Goal: Task Accomplishment & Management: Manage account settings

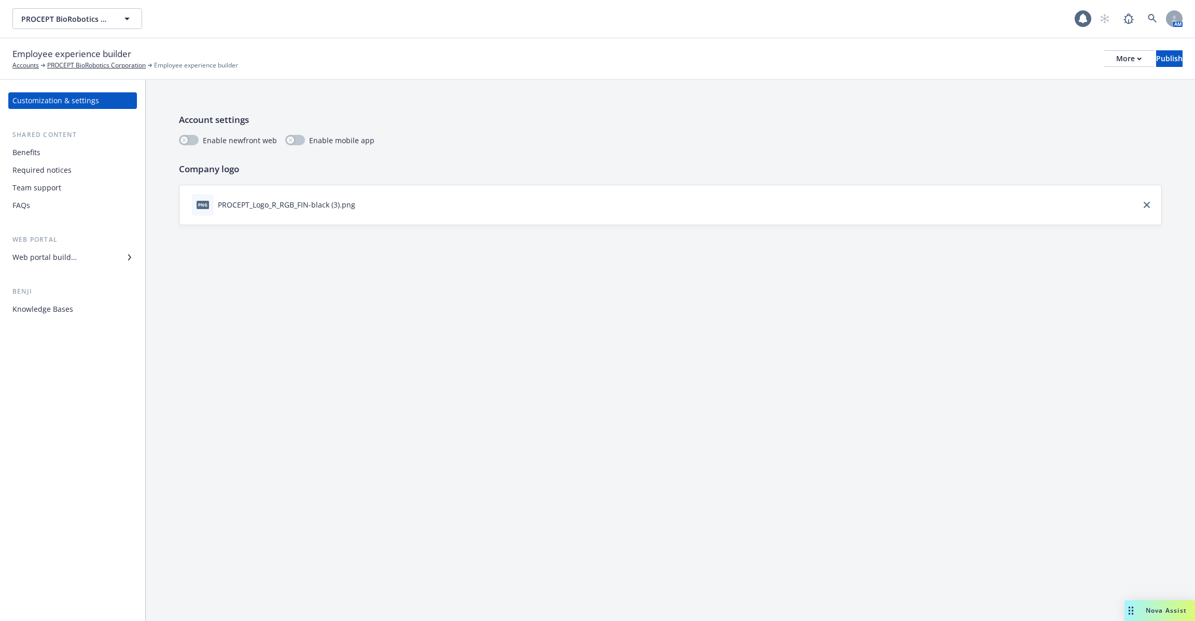
click at [85, 153] on div "Benefits" at bounding box center [72, 152] width 120 height 17
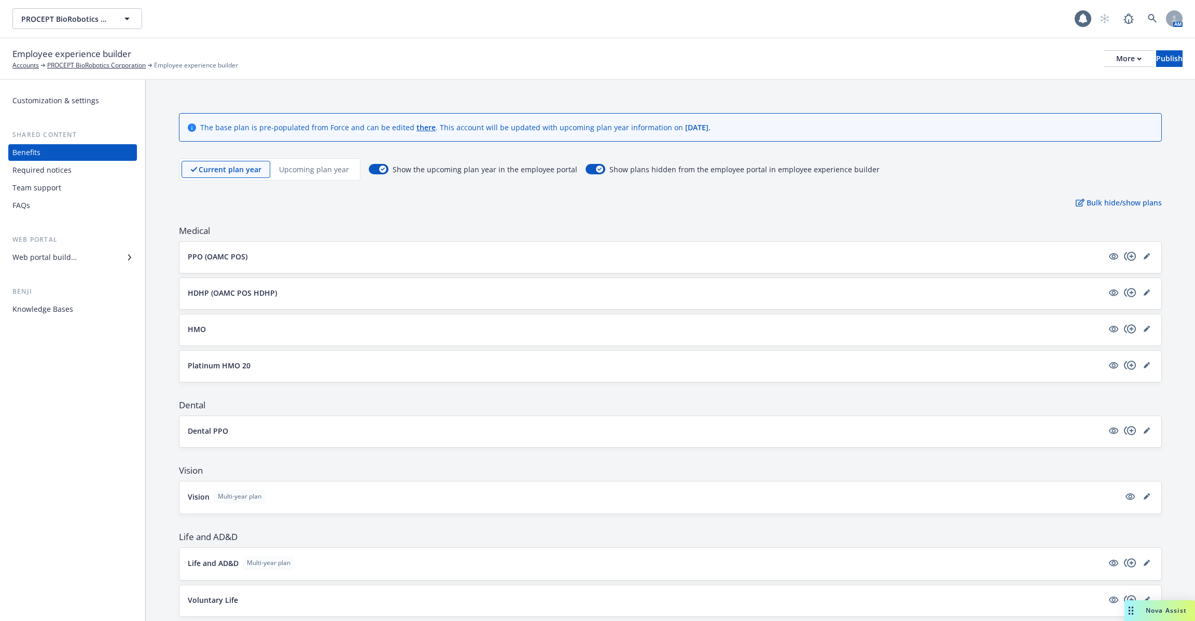
click at [244, 257] on p "PPO (OAMC POS)" at bounding box center [218, 256] width 60 height 11
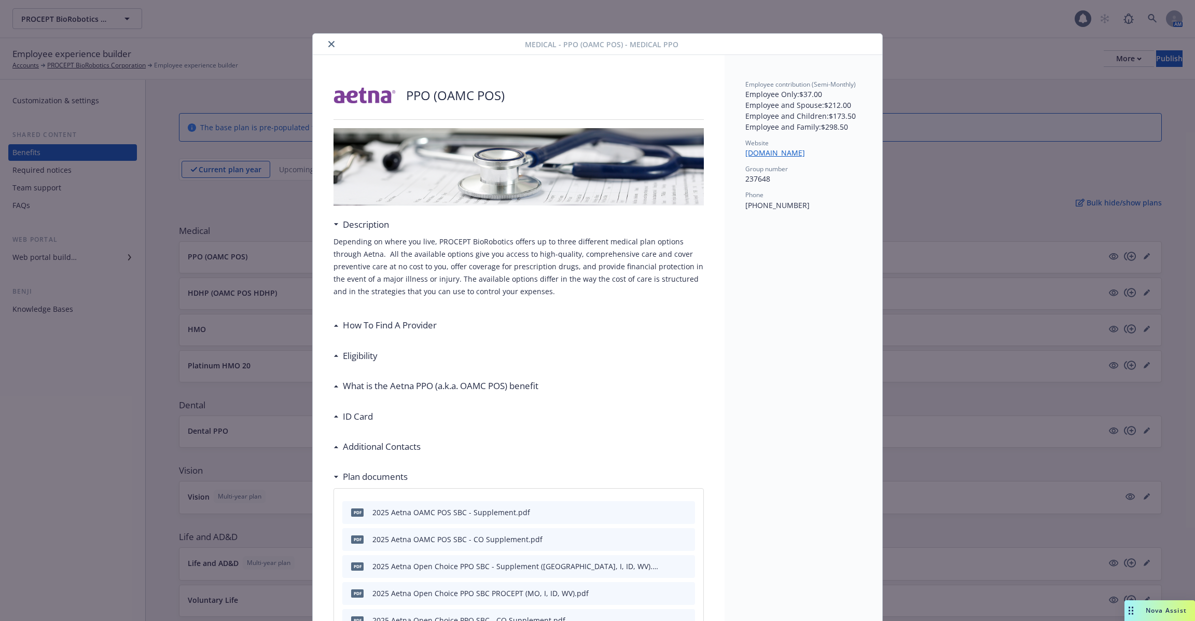
scroll to position [31, 0]
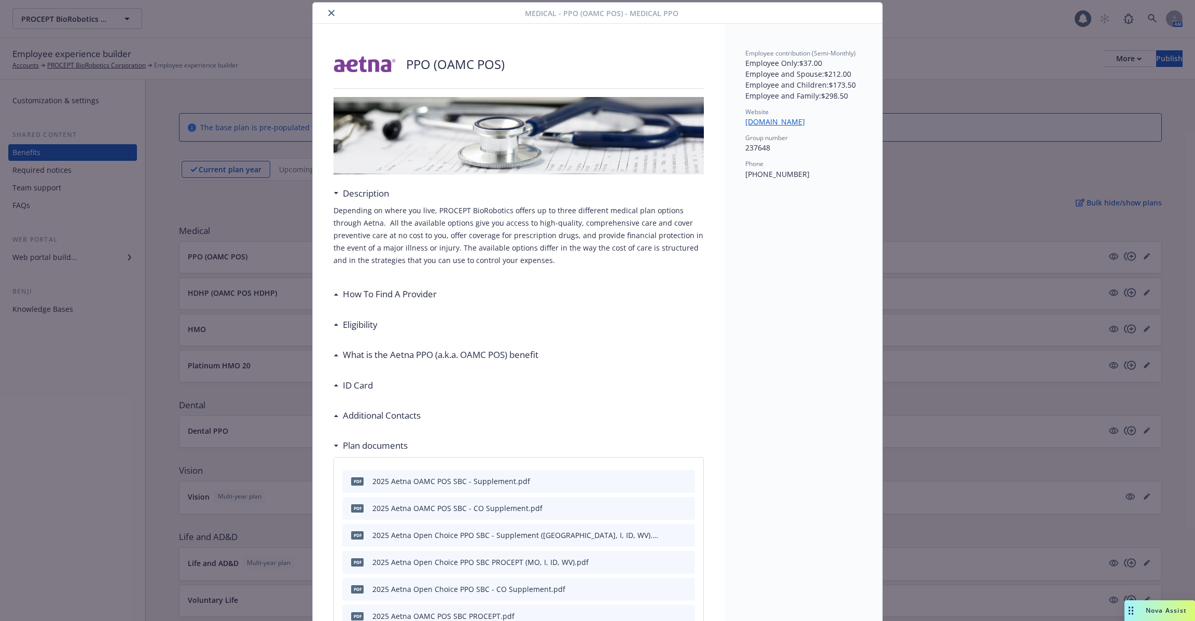
click at [424, 253] on p "Depending on where you live, PROCEPT BioRobotics offers up to three different m…" at bounding box center [518, 235] width 370 height 62
click at [335, 14] on button "close" at bounding box center [331, 13] width 12 height 12
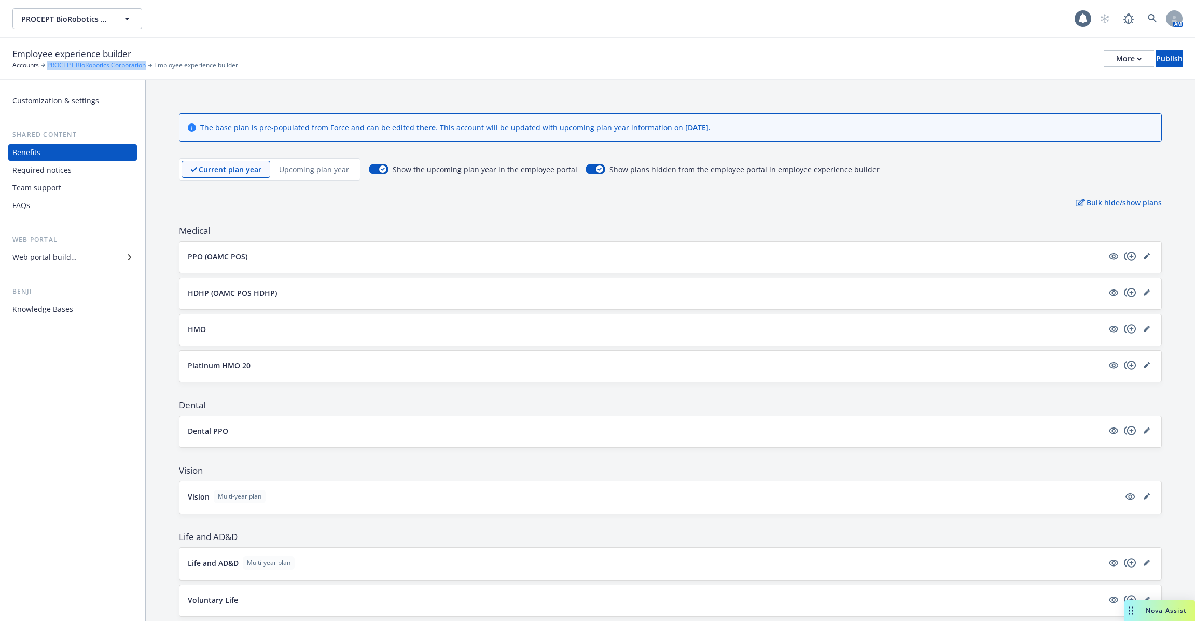
drag, startPoint x: 148, startPoint y: 64, endPoint x: 48, endPoint y: 63, distance: 99.6
click at [48, 63] on div "PROCEPT BioRobotics Corporation" at bounding box center [99, 65] width 105 height 9
copy link "PROCEPT BioRobotics Corporation"
drag, startPoint x: 149, startPoint y: 65, endPoint x: 43, endPoint y: 65, distance: 105.8
click at [43, 65] on div "Accounts PROCEPT BioRobotics Corporation Employee experience builder" at bounding box center [125, 65] width 226 height 9
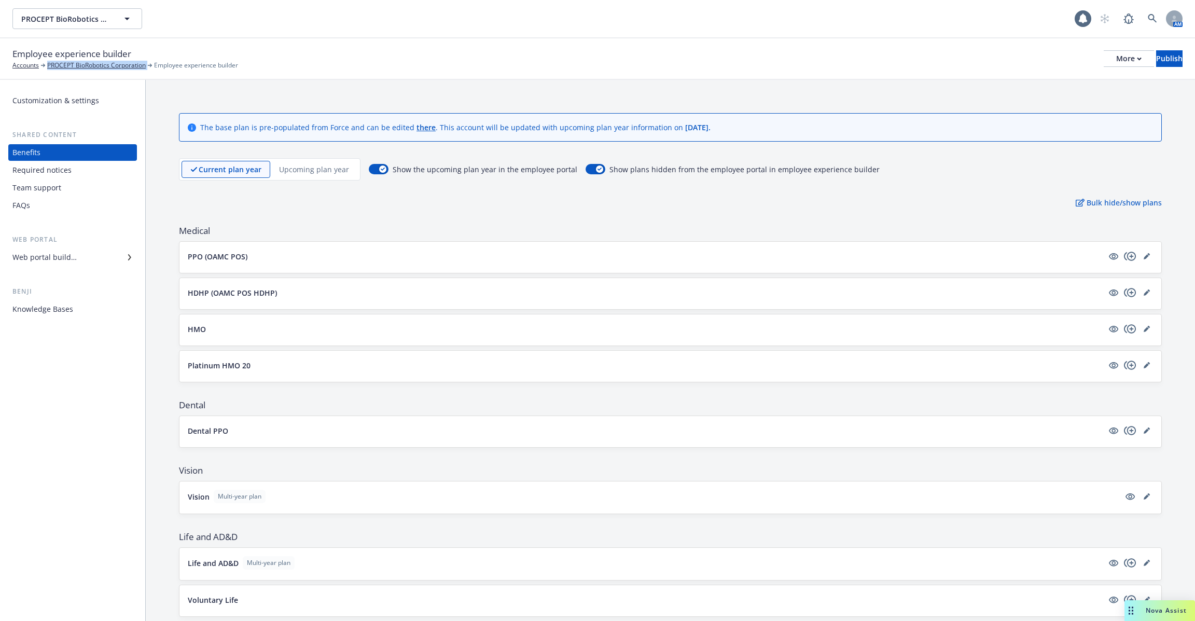
copy div "PROCEPT BioRobotics Corporation"
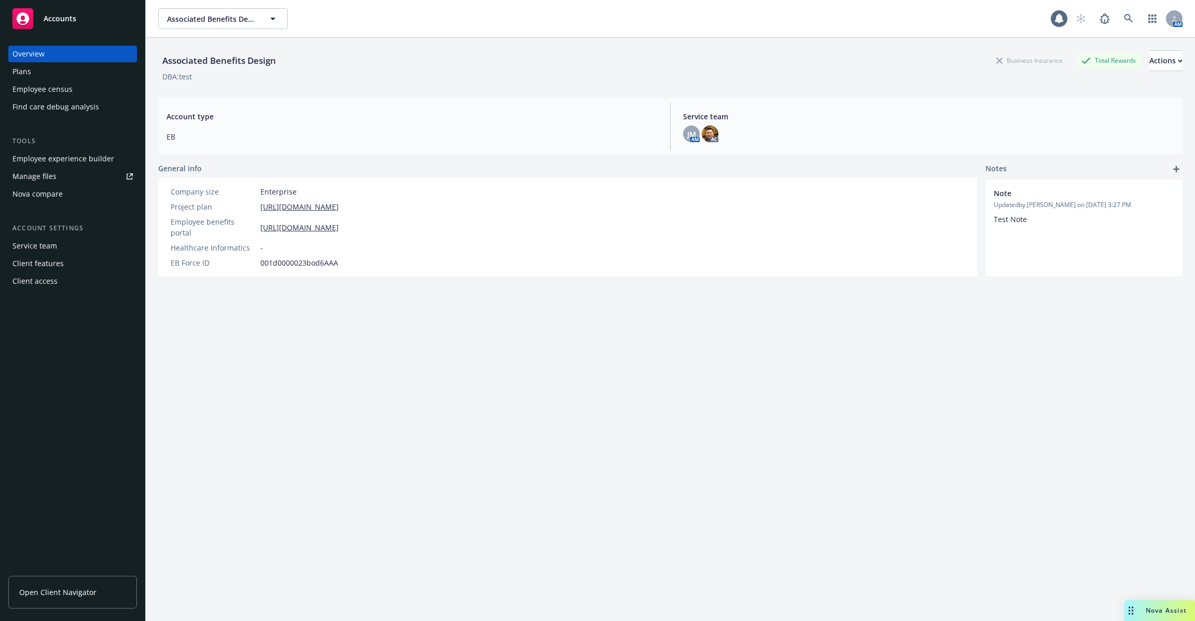
click at [77, 157] on div "Employee experience builder" at bounding box center [63, 158] width 102 height 17
click at [77, 143] on div "Tools" at bounding box center [72, 141] width 129 height 10
click at [77, 161] on div "Employee experience builder" at bounding box center [63, 158] width 102 height 17
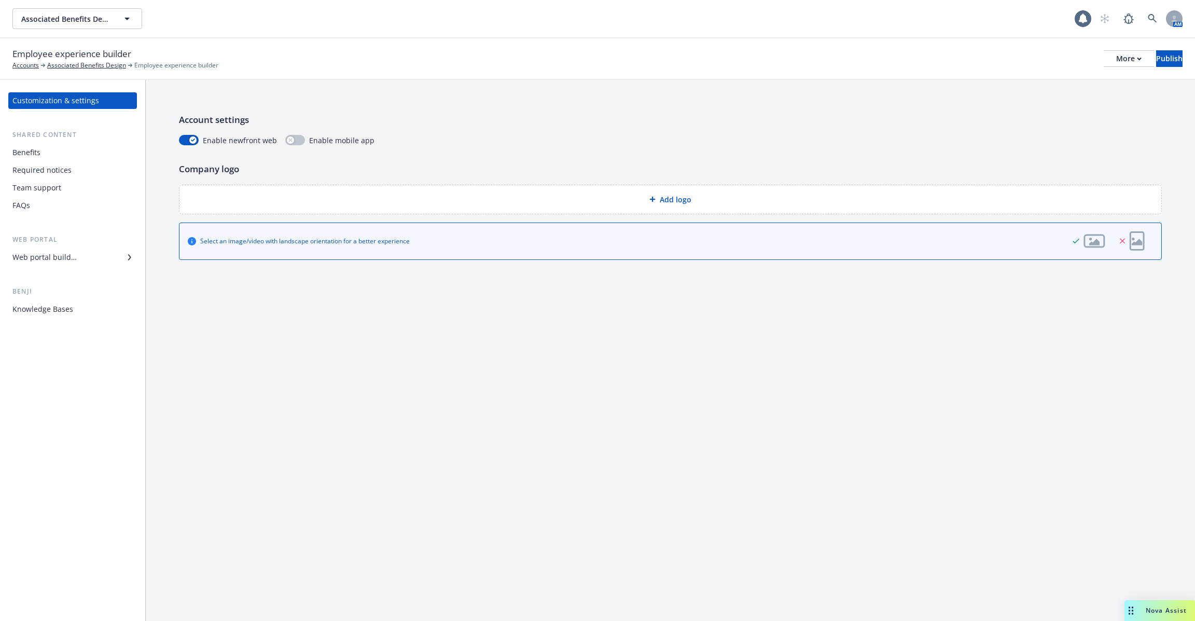
click at [87, 156] on div "Benefits" at bounding box center [72, 152] width 120 height 17
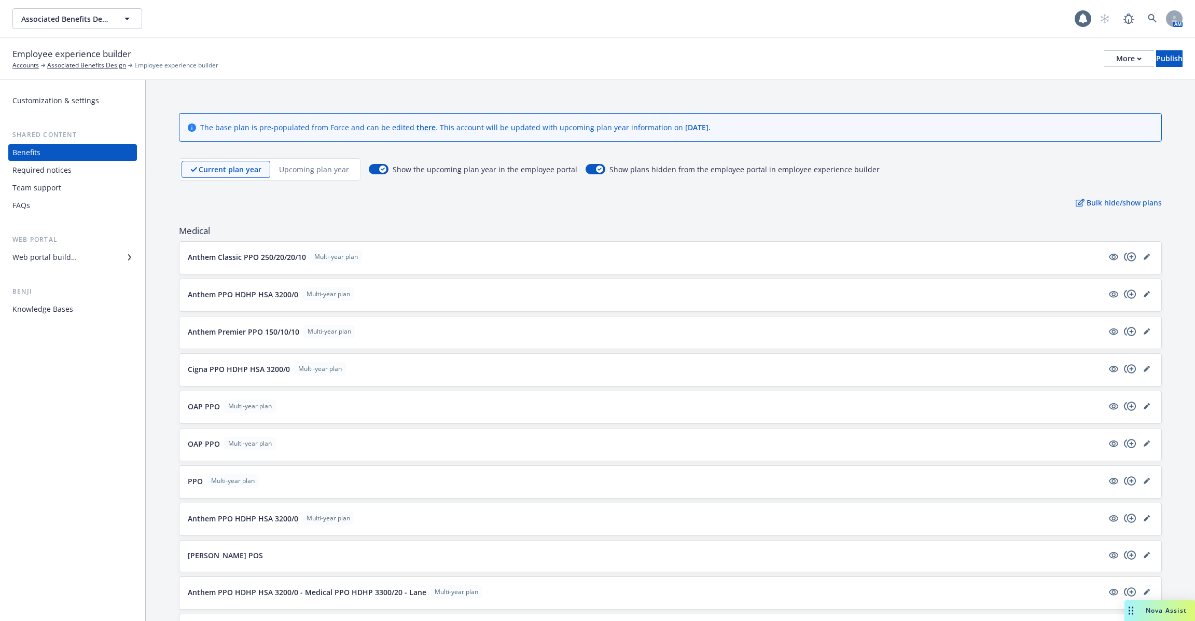
click at [454, 255] on button "Anthem Classic PPO 250/20/20/10 Multi-year plan" at bounding box center [645, 256] width 915 height 13
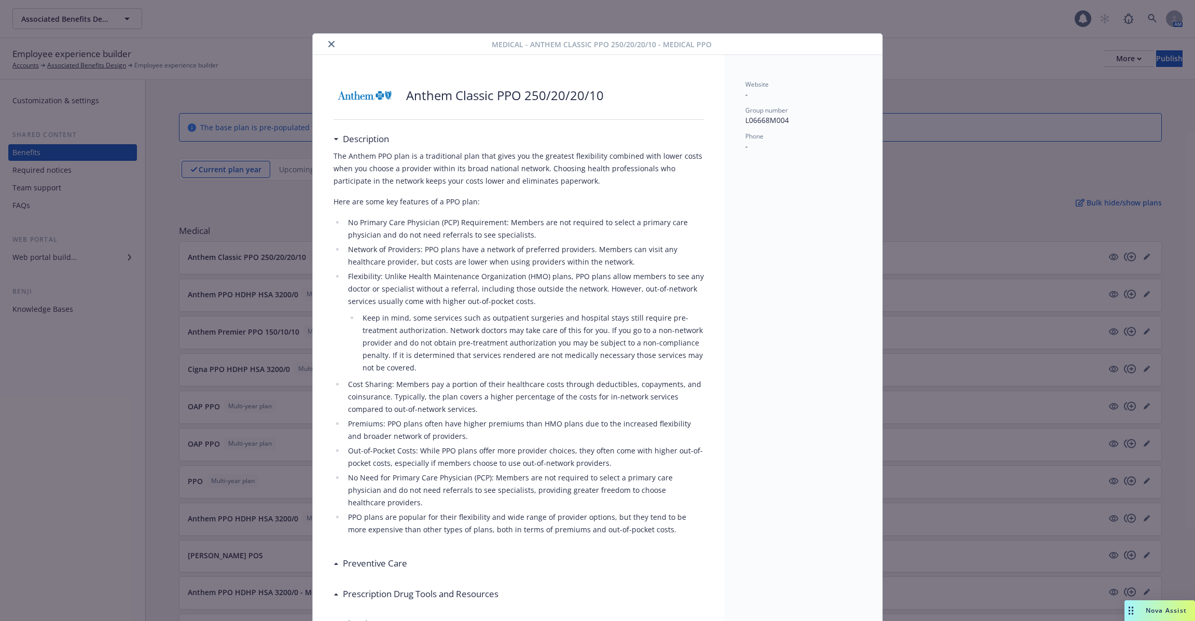
scroll to position [31, 0]
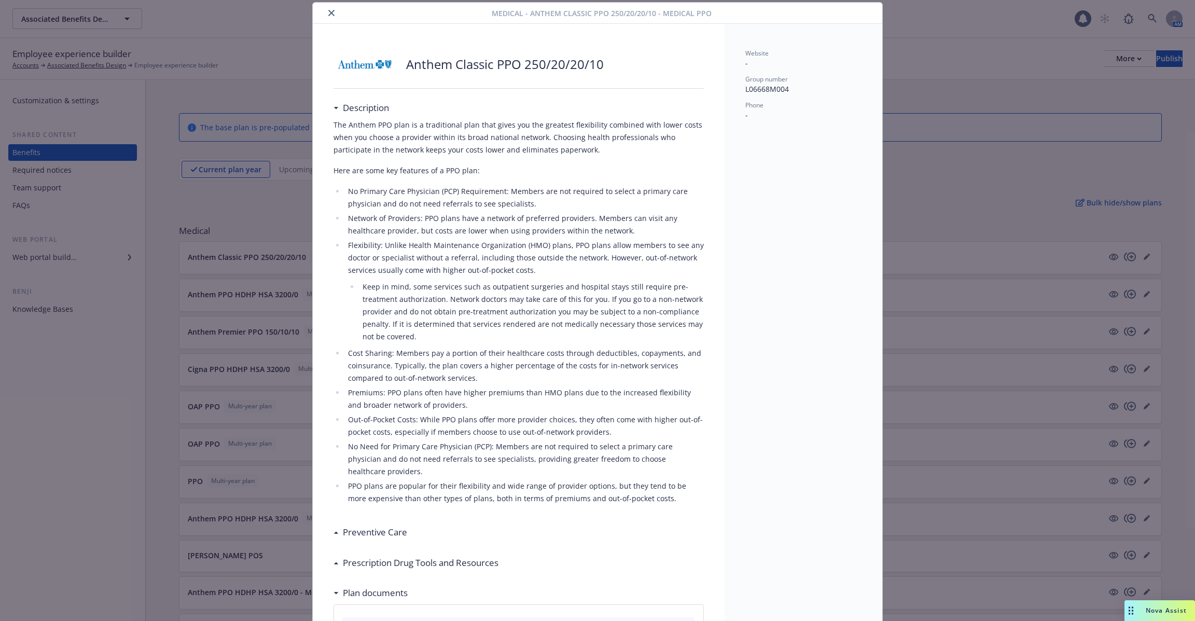
click at [326, 9] on button "close" at bounding box center [331, 13] width 12 height 12
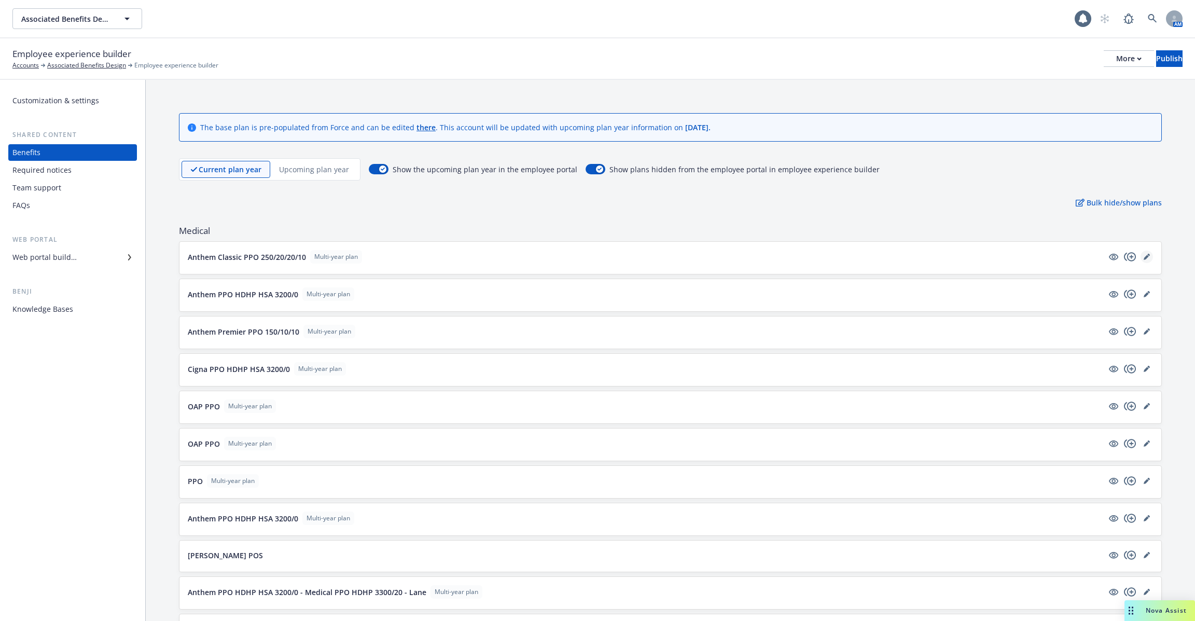
click at [1145, 256] on icon "editPencil" at bounding box center [1145, 257] width 5 height 5
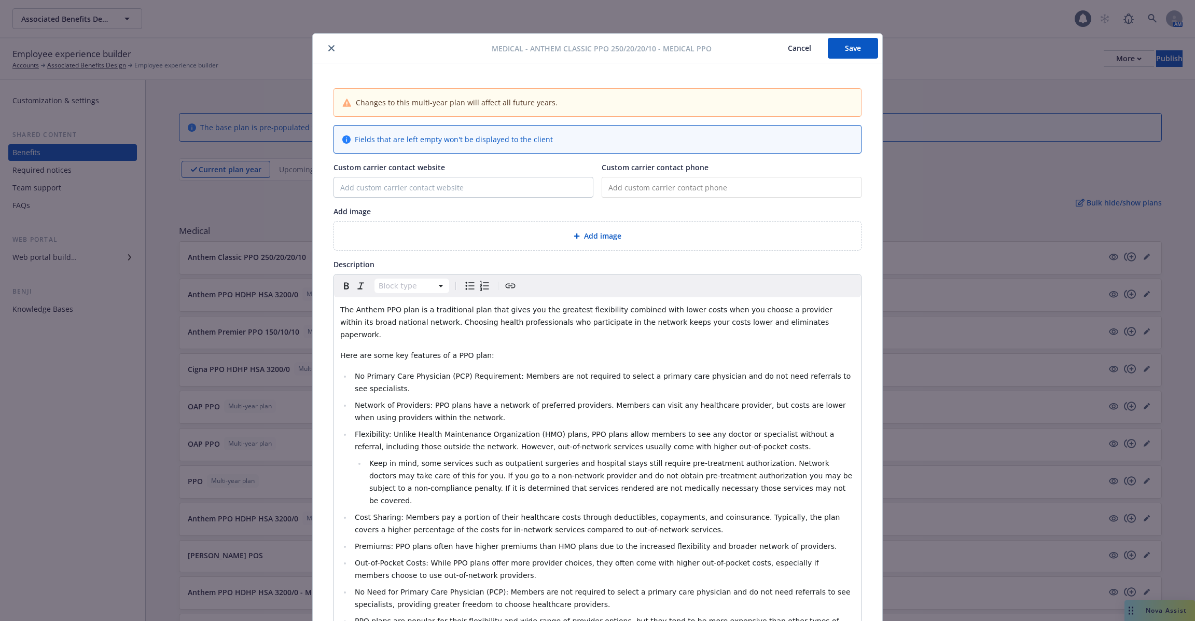
scroll to position [31, 0]
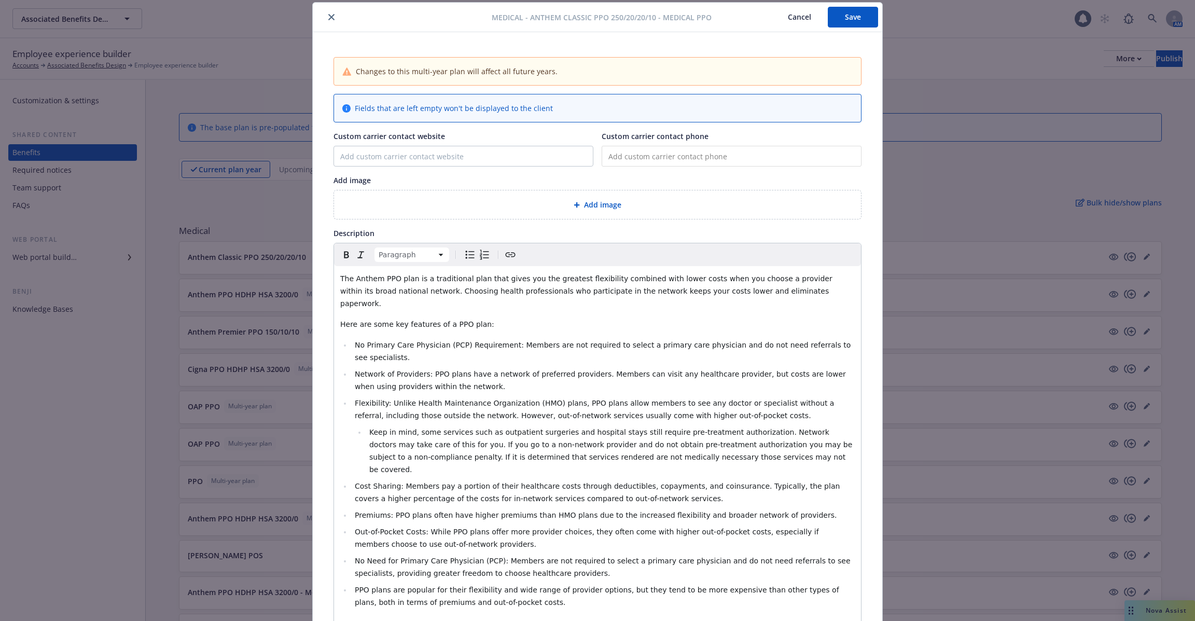
click at [371, 288] on span "The Anthem PPO plan is a traditional plan that gives you the greatest flexibili…" at bounding box center [587, 290] width 494 height 33
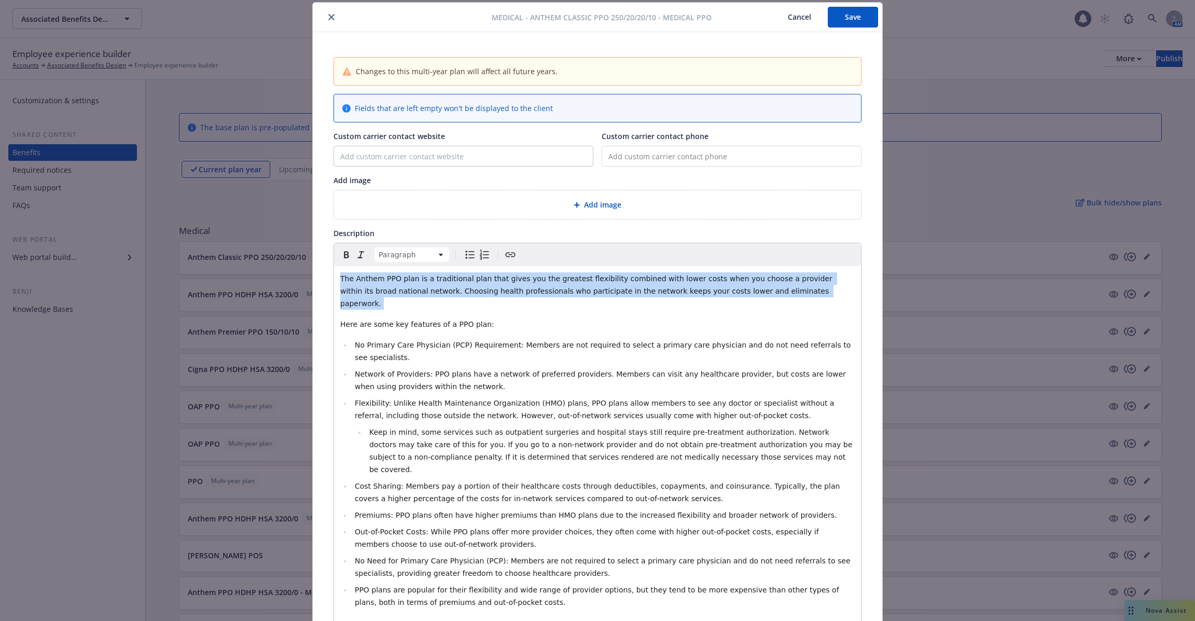
click at [371, 288] on span "The Anthem PPO plan is a traditional plan that gives you the greatest flexibili…" at bounding box center [587, 290] width 494 height 33
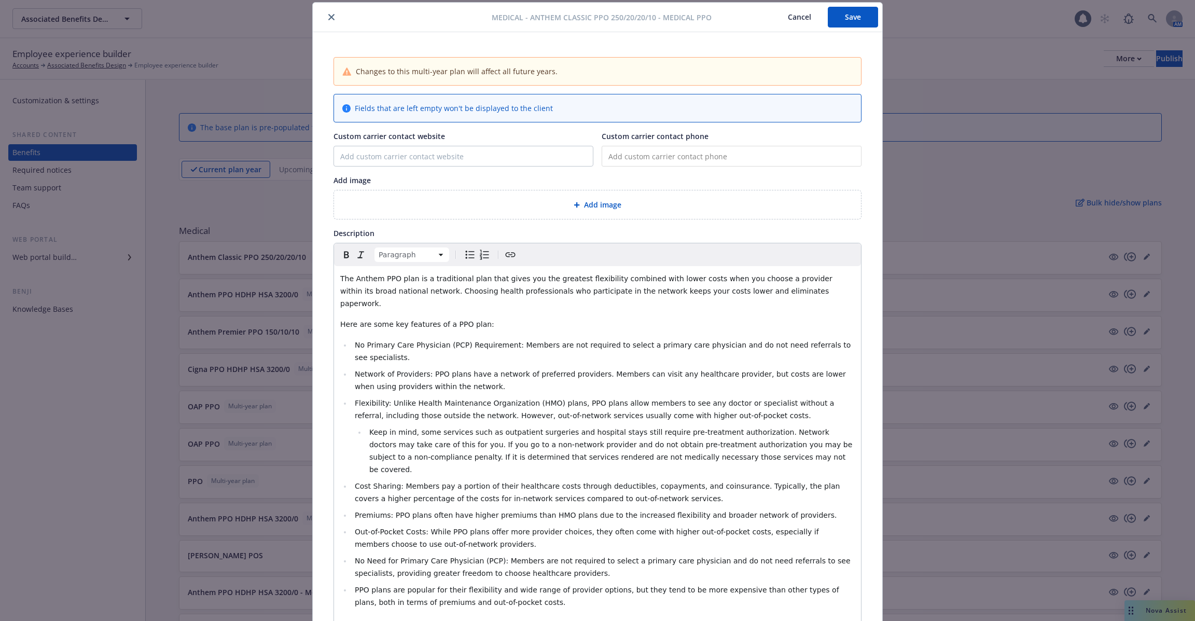
type textarea "x"
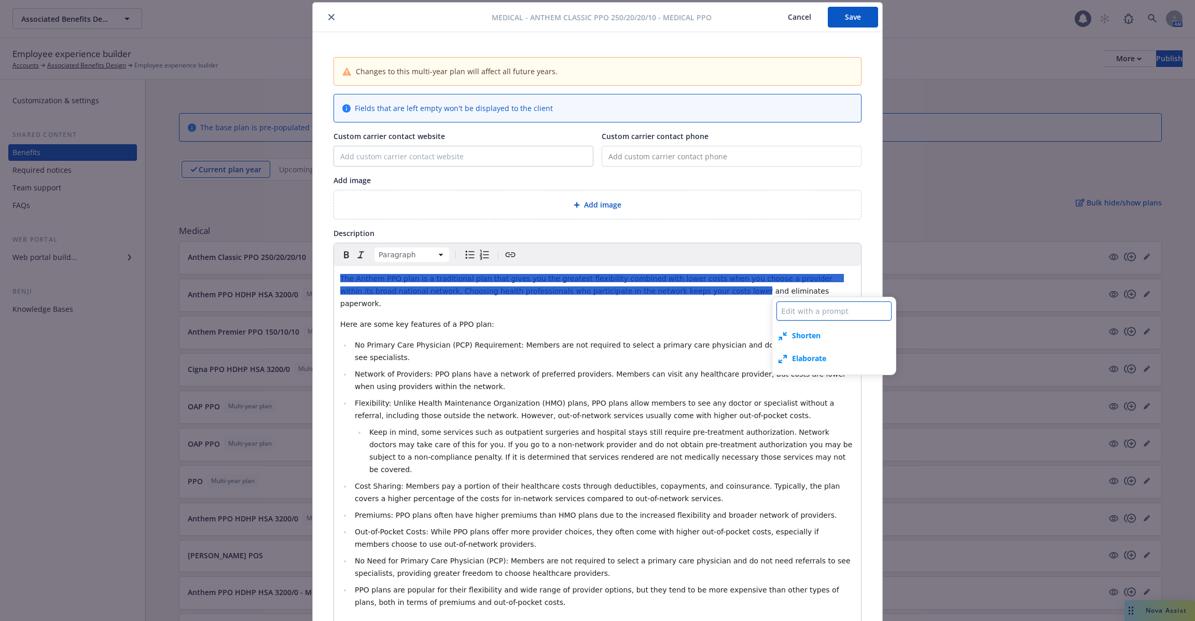
click at [809, 314] on textarea at bounding box center [833, 310] width 115 height 19
type textarea "W"
type textarea "x"
type textarea "Wh"
type textarea "x"
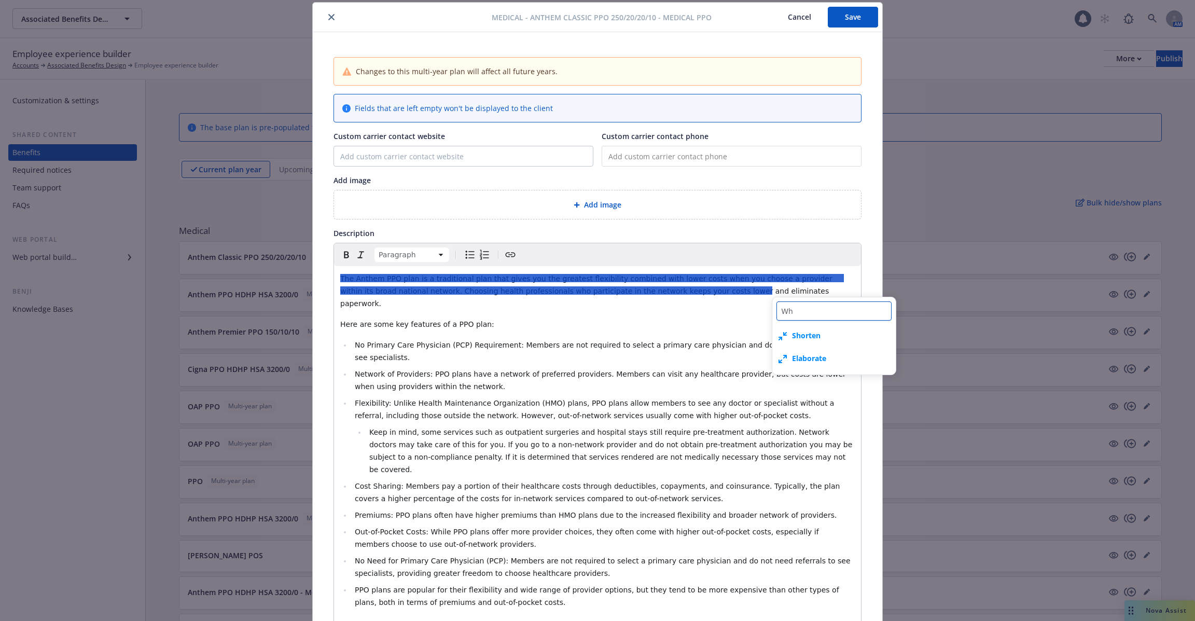
type textarea "Wha"
type textarea "x"
type textarea "What"
type textarea "x"
type textarea "What'"
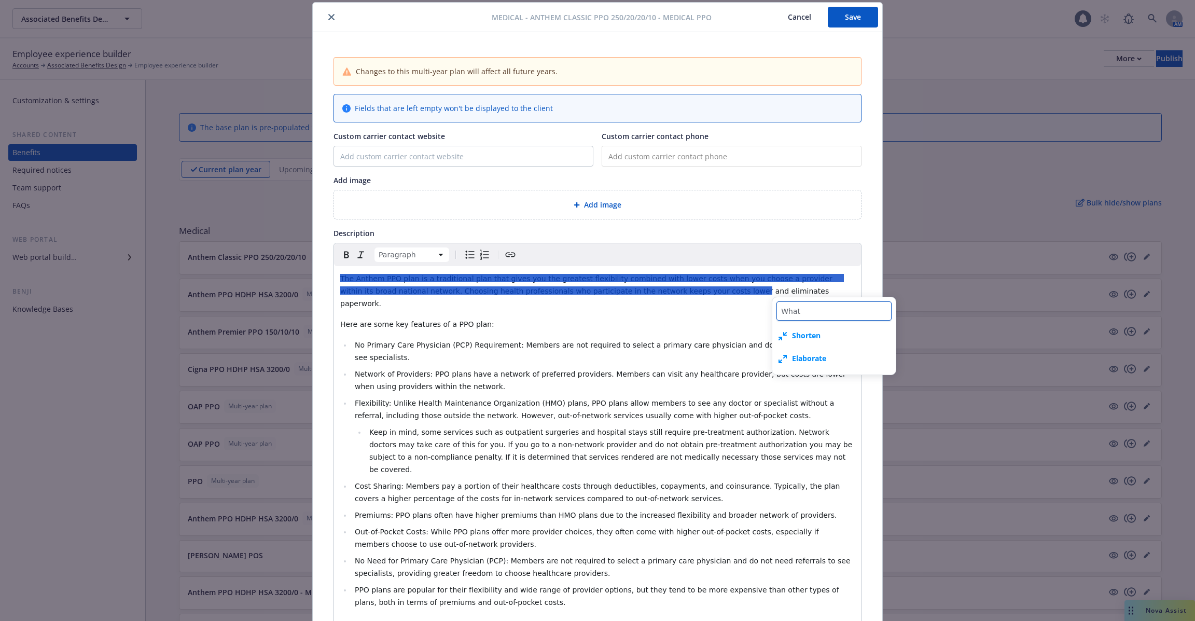
type textarea "x"
type textarea "What's"
type textarea "x"
type textarea "What's"
type textarea "x"
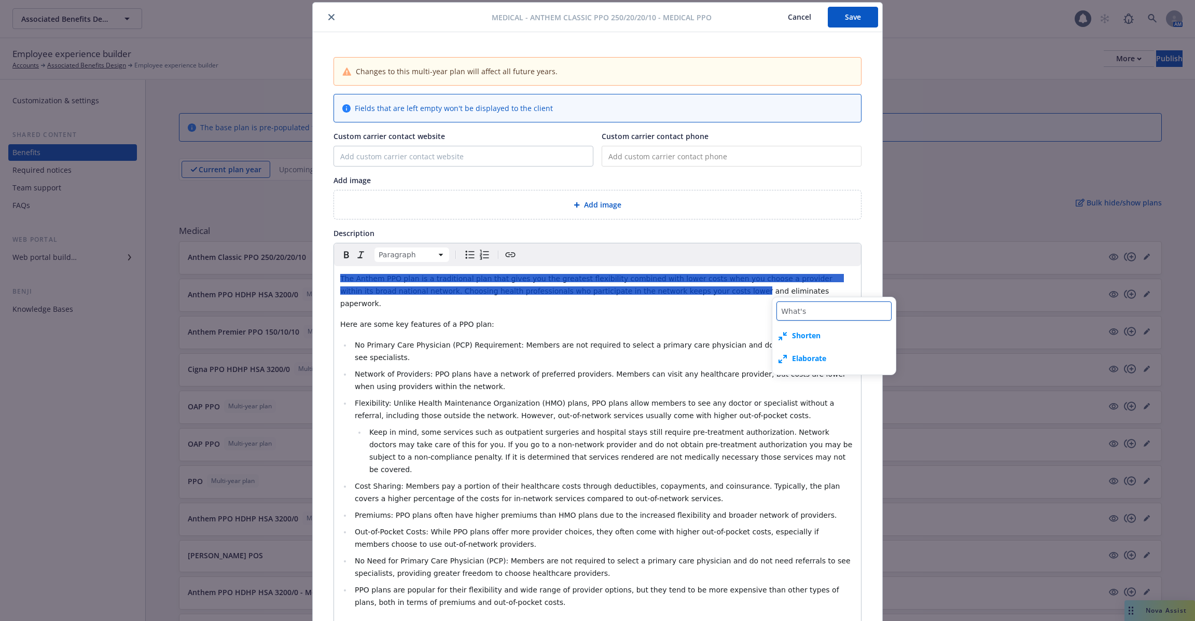
type textarea "What's a"
type textarea "x"
type textarea "What's an"
type textarea "x"
type textarea "What's an"
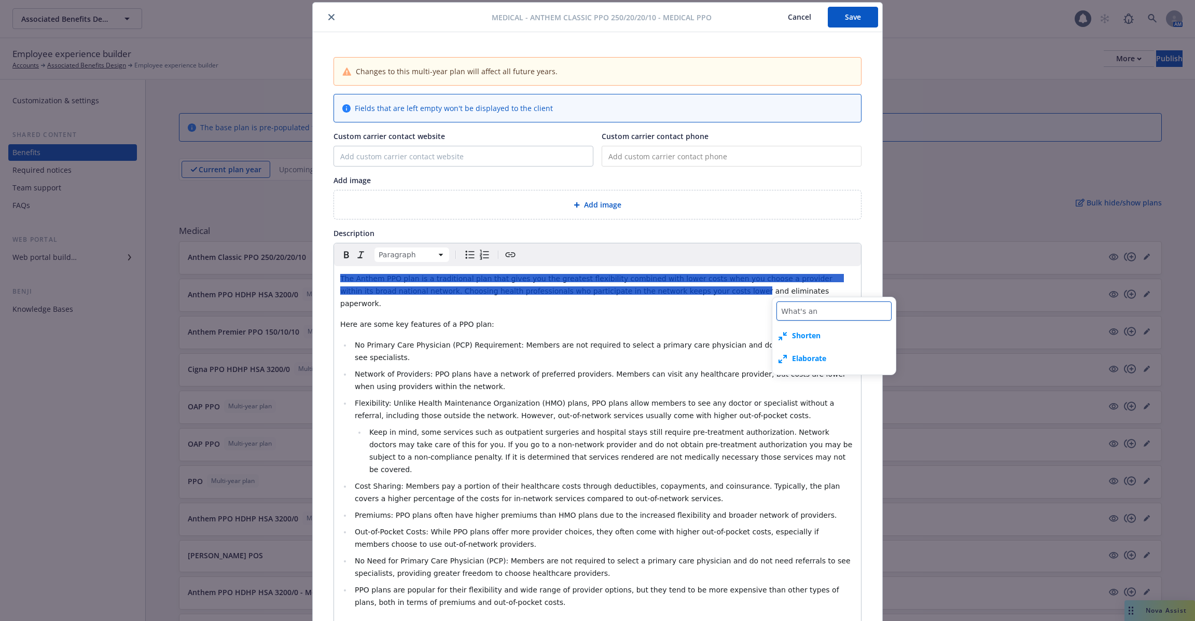
type textarea "x"
type textarea "What's an H"
type textarea "x"
type textarea "What's an HS"
type textarea "x"
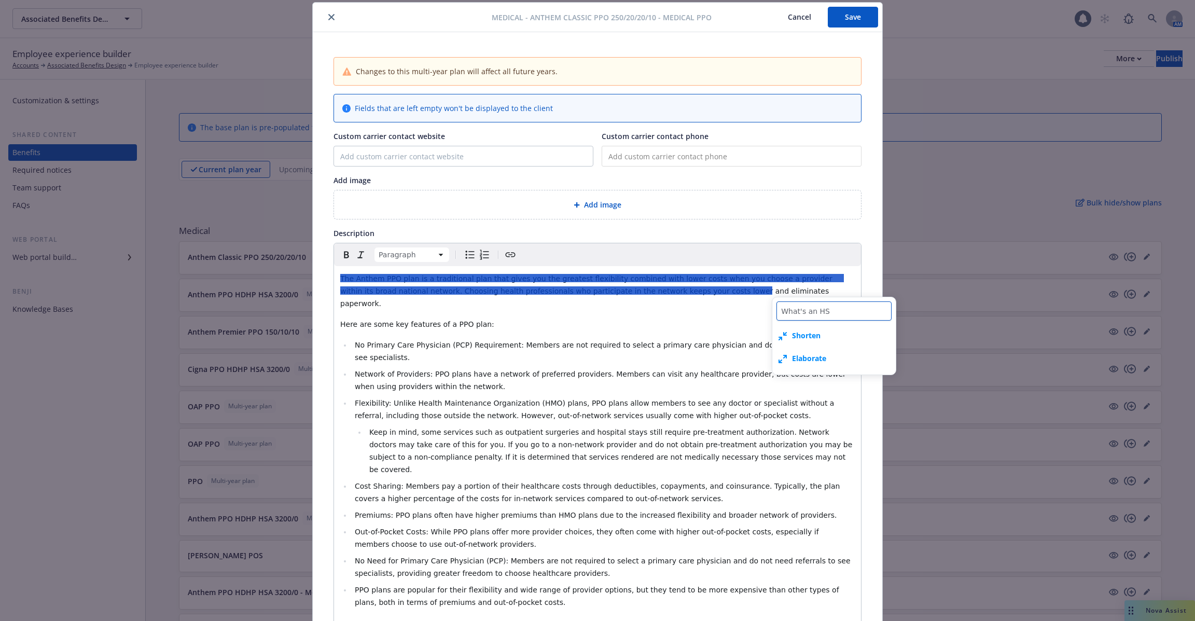
type textarea "What's an HSA"
type textarea "x"
click at [809, 314] on textarea "What's an HSA" at bounding box center [833, 310] width 115 height 19
type textarea "What's a n HSA"
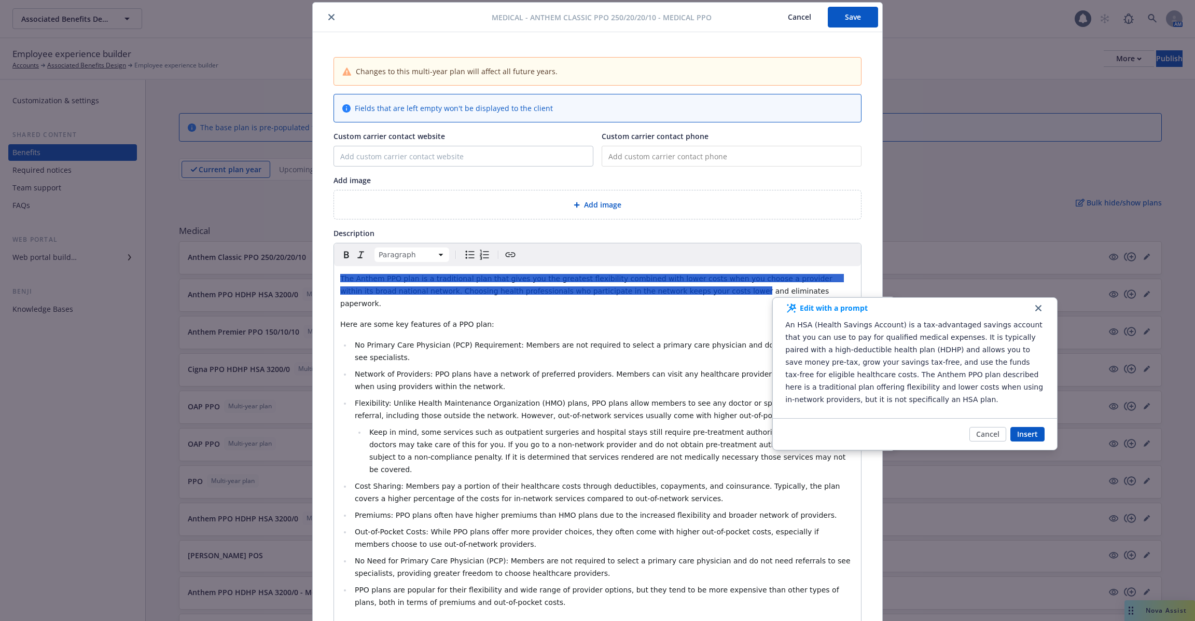
click at [718, 370] on li "Network of Providers: PPO plans have a network of preferred providers. Members …" at bounding box center [603, 380] width 503 height 25
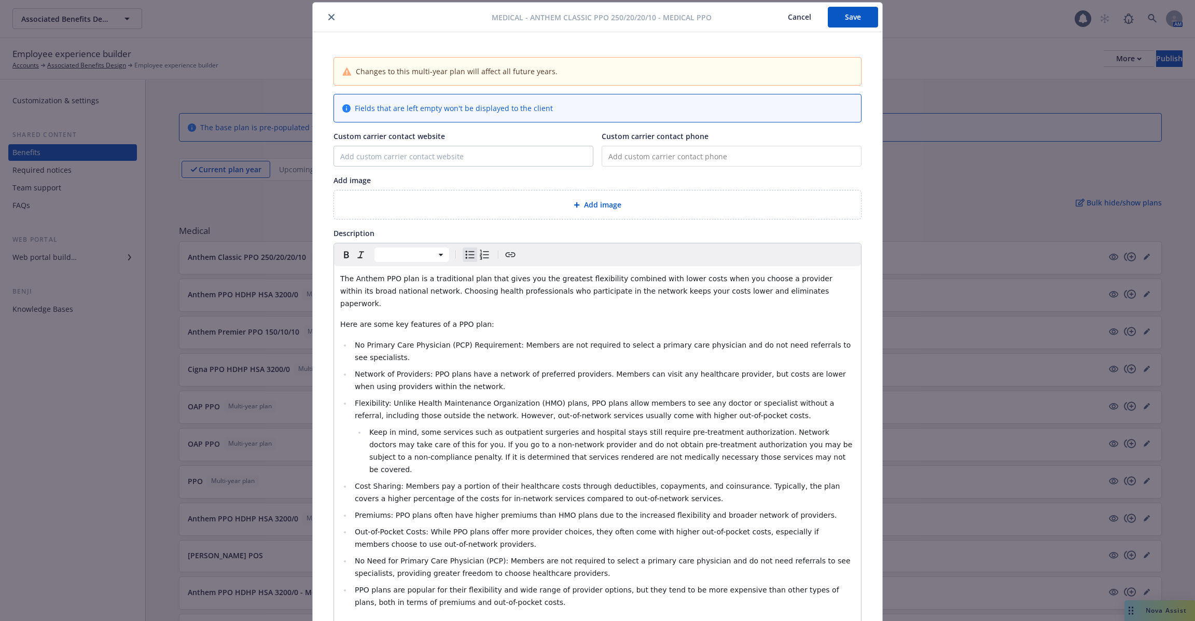
click at [678, 318] on p "Here are some key features of a PPO plan:" at bounding box center [597, 324] width 514 height 12
click at [638, 352] on ul "No Primary Care Physician (PCP) Requirement: Members are not required to select…" at bounding box center [597, 474] width 514 height 270
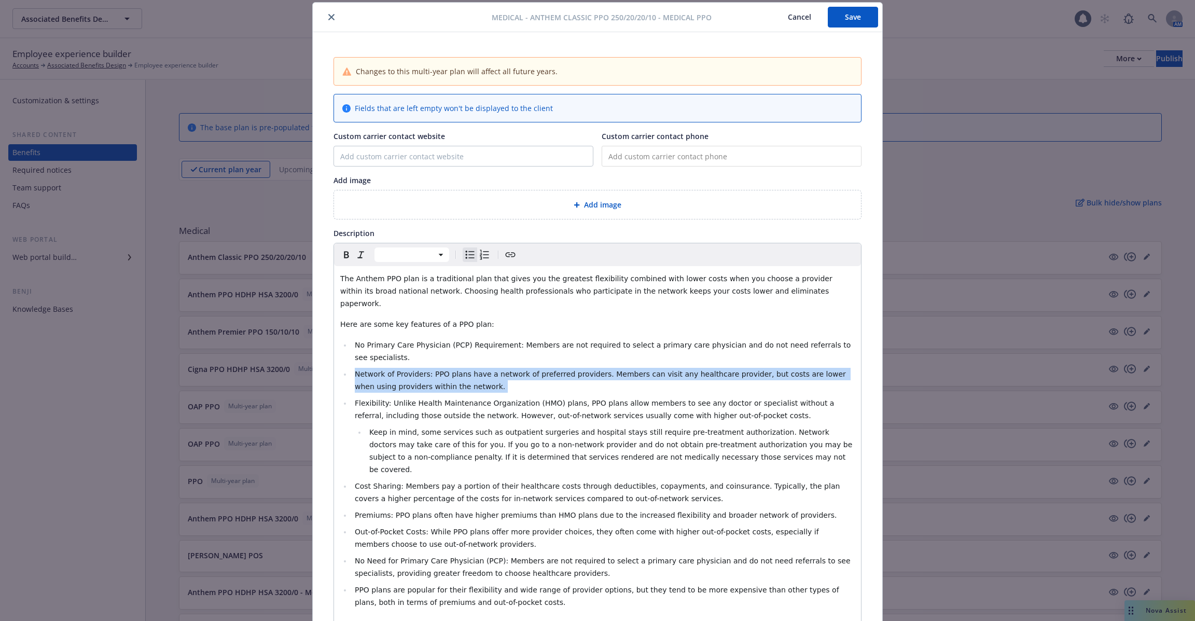
click at [638, 352] on ul "No Primary Care Physician (PCP) Requirement: Members are not required to select…" at bounding box center [597, 474] width 514 height 270
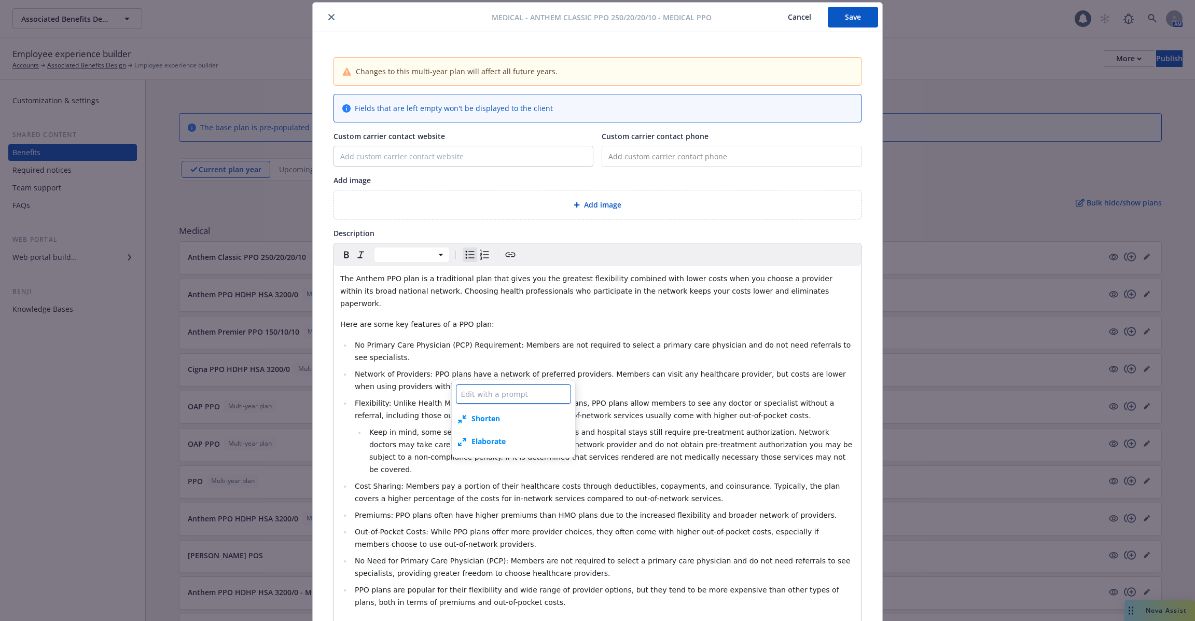
click at [536, 399] on textarea at bounding box center [513, 393] width 115 height 19
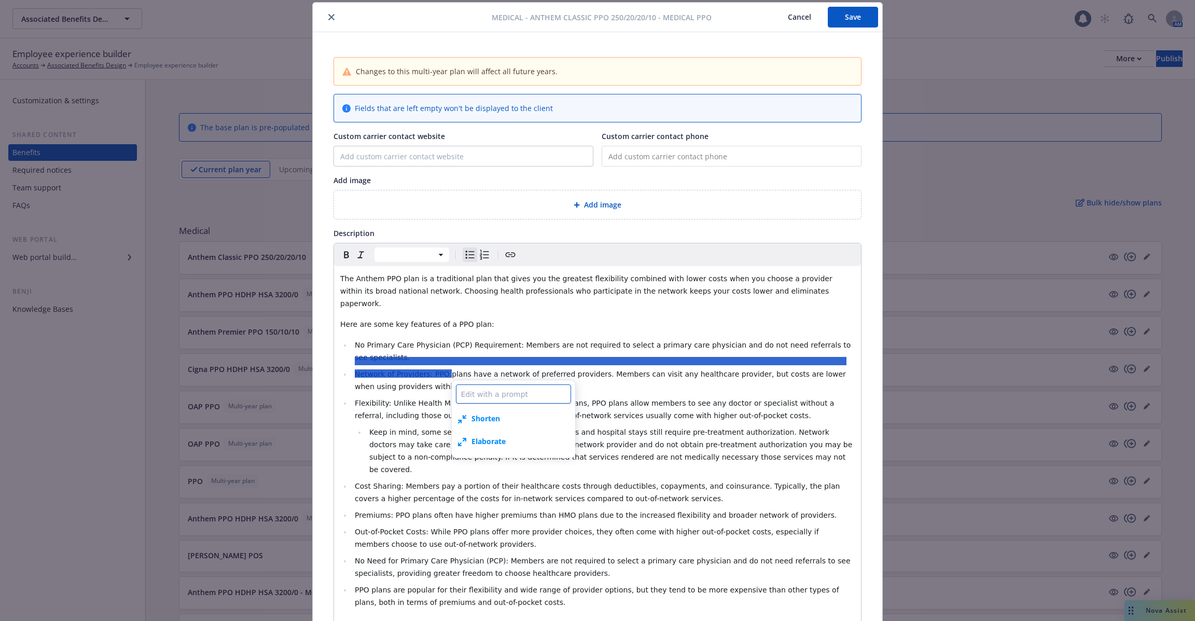
type textarea "x"
type textarea "W"
type textarea "x"
type textarea "Wh"
type textarea "x"
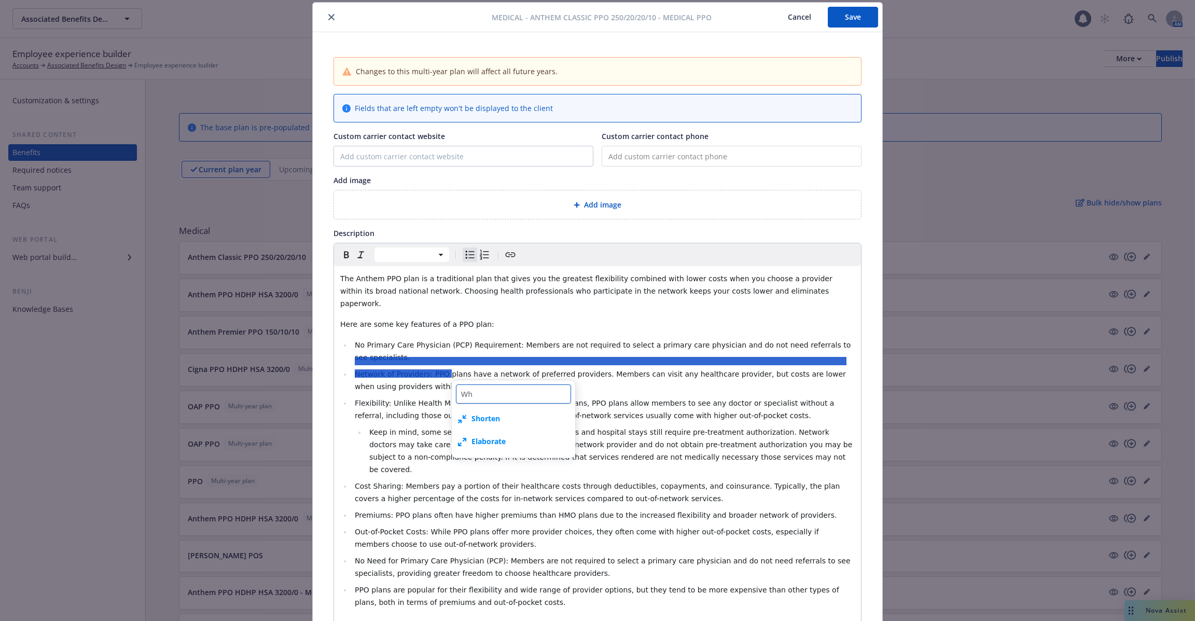
type textarea "Wha"
type textarea "x"
type textarea "What"
type textarea "x"
type textarea "What"
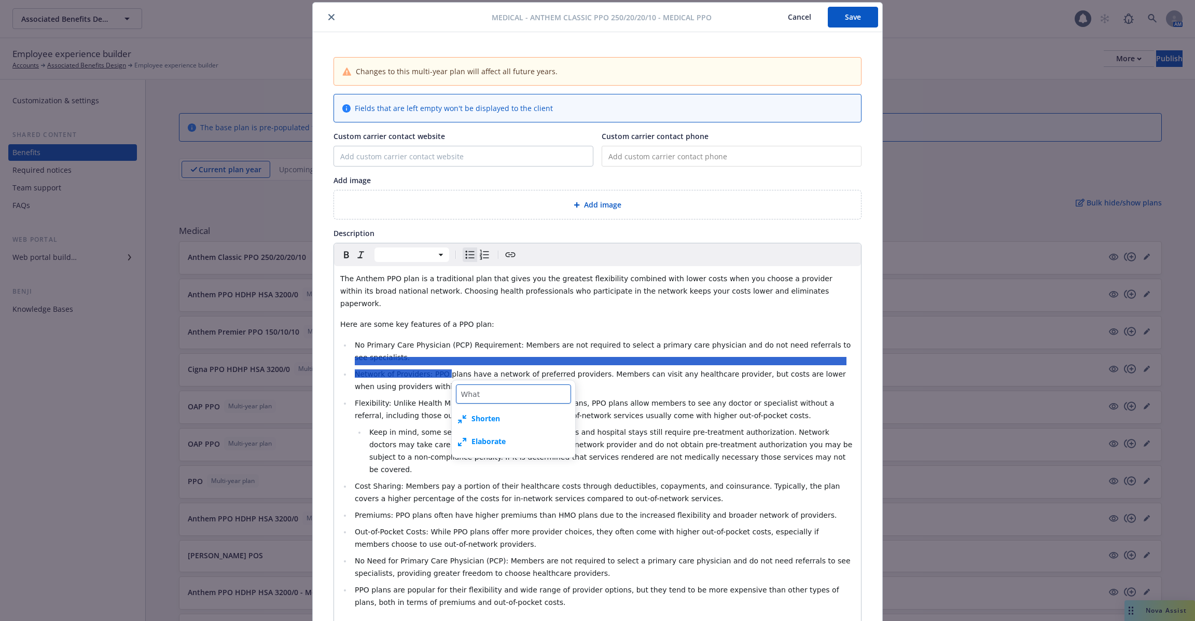
type textarea "x"
type textarea "What i"
type textarea "x"
type textarea "What is"
type textarea "x"
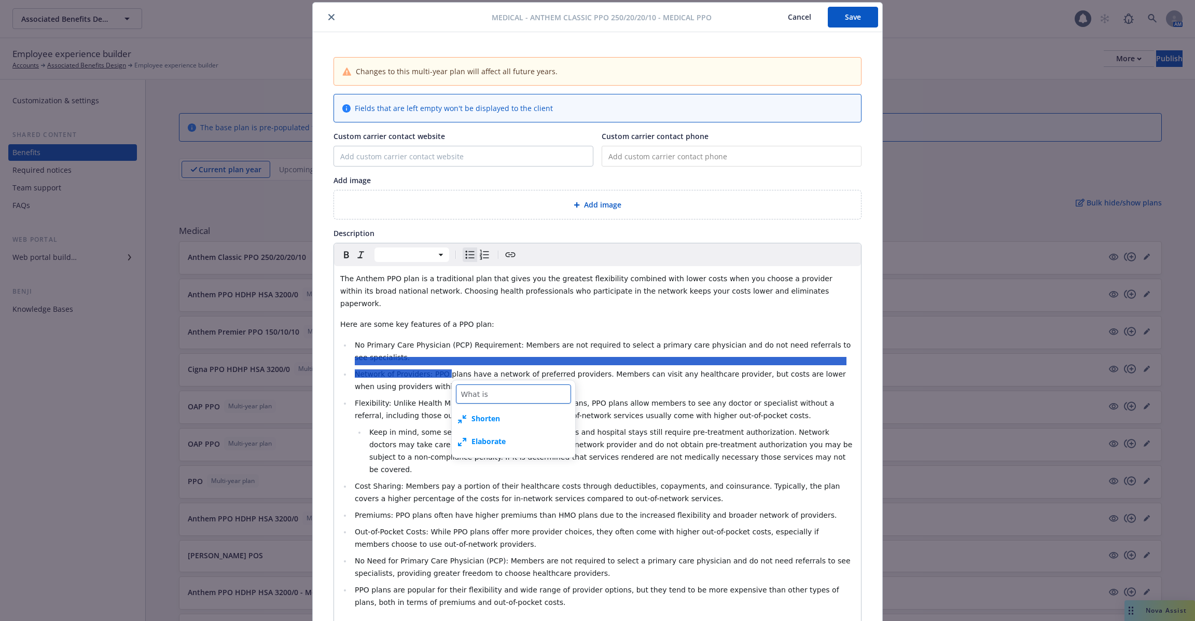
type textarea "What is"
type textarea "x"
type textarea "What is a"
type textarea "x"
type textarea "What is an"
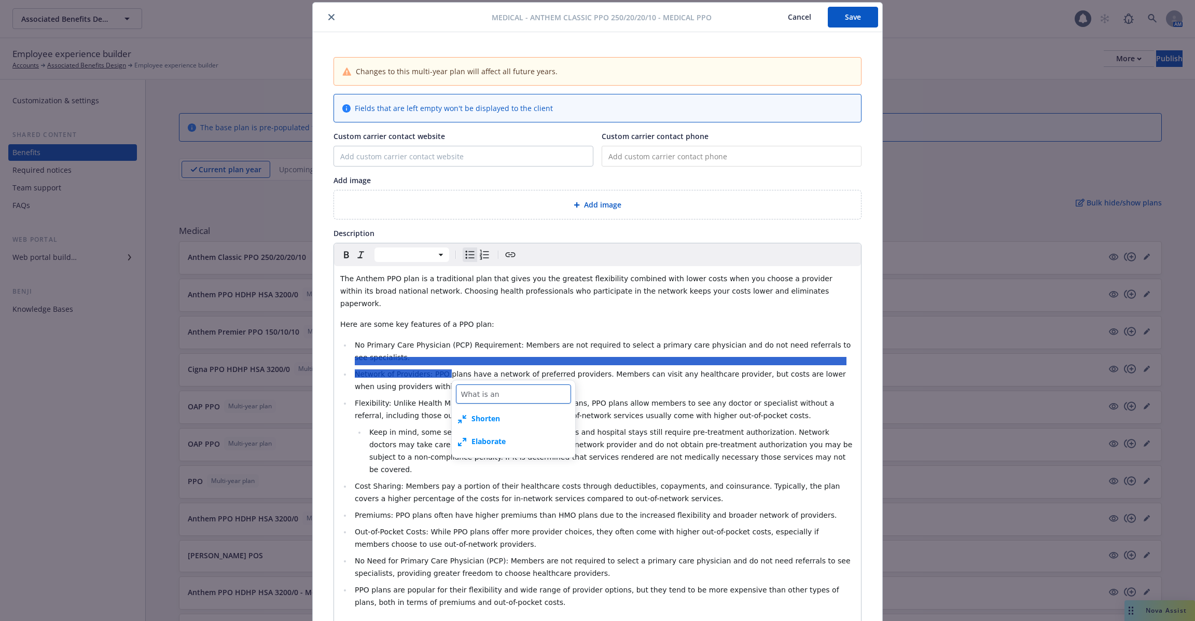
type textarea "x"
type textarea "What is an HS"
type textarea "x"
type textarea "What is an HSA"
type textarea "x"
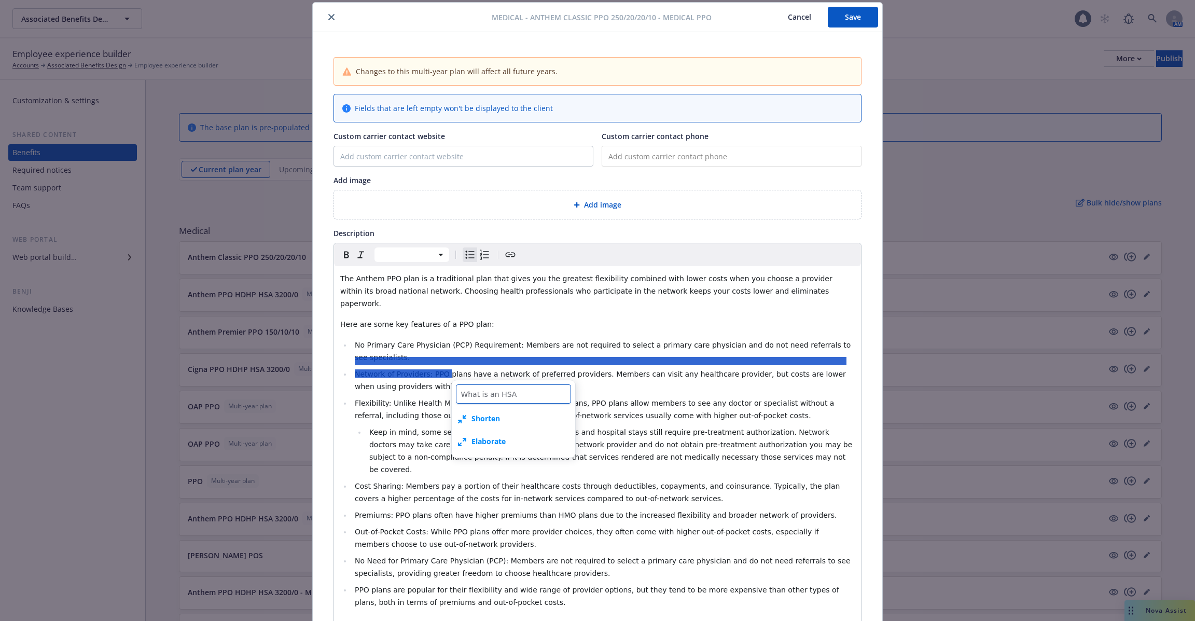
type textarea "What is an HSA"
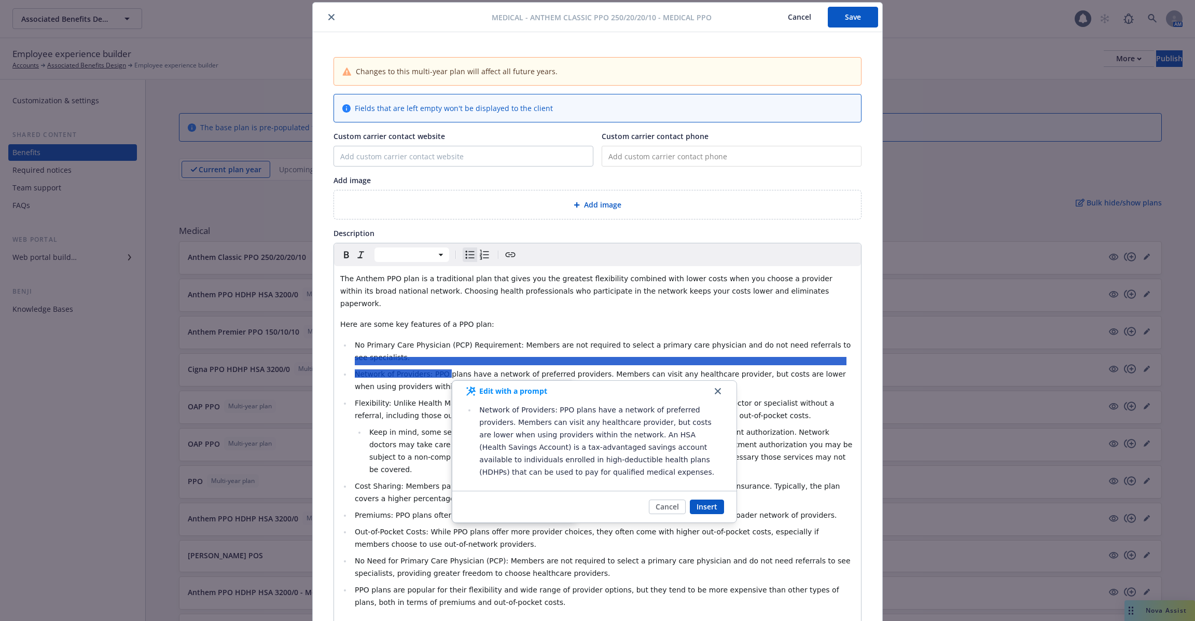
click at [713, 393] on button "button" at bounding box center [717, 391] width 12 height 12
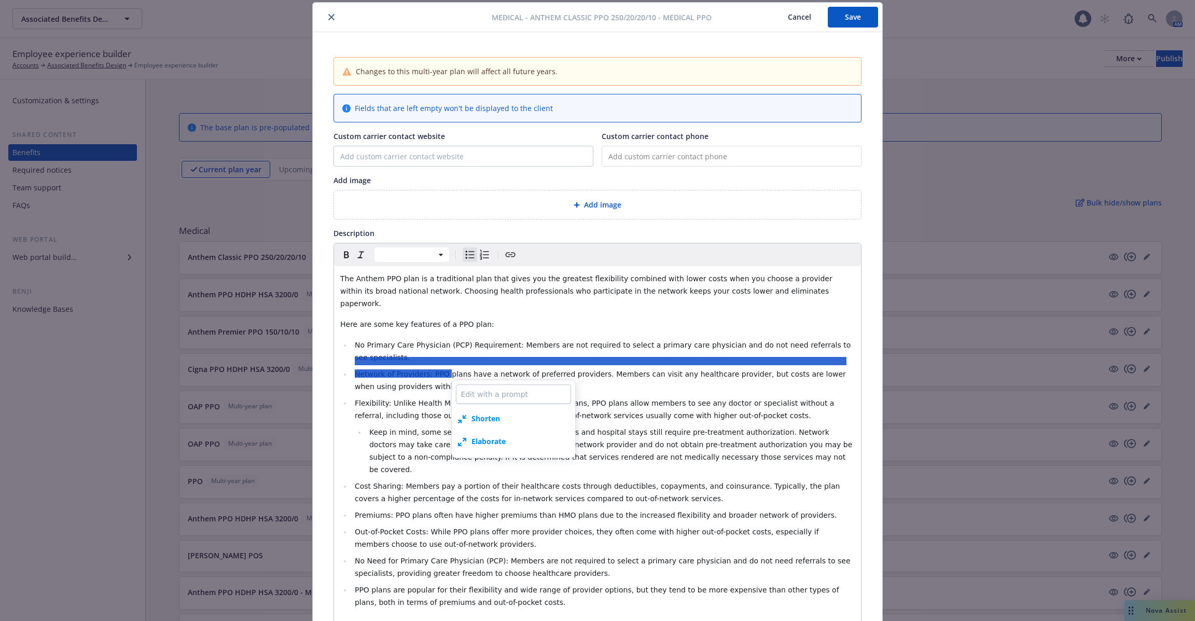
click at [668, 428] on span "Keep in mind, some services such as outpatient surgeries and hospital stays sti…" at bounding box center [611, 451] width 485 height 46
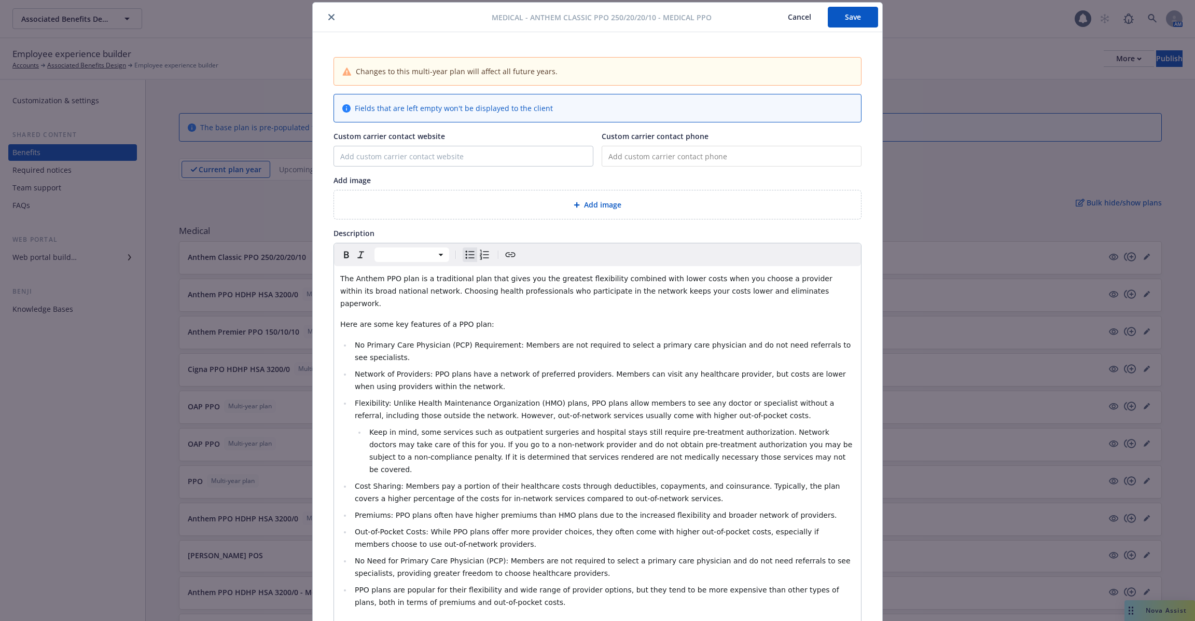
click at [496, 399] on span "Flexibility: Unlike Health Maintenance Organization (HMO) plans, PPO plans allo…" at bounding box center [596, 409] width 482 height 21
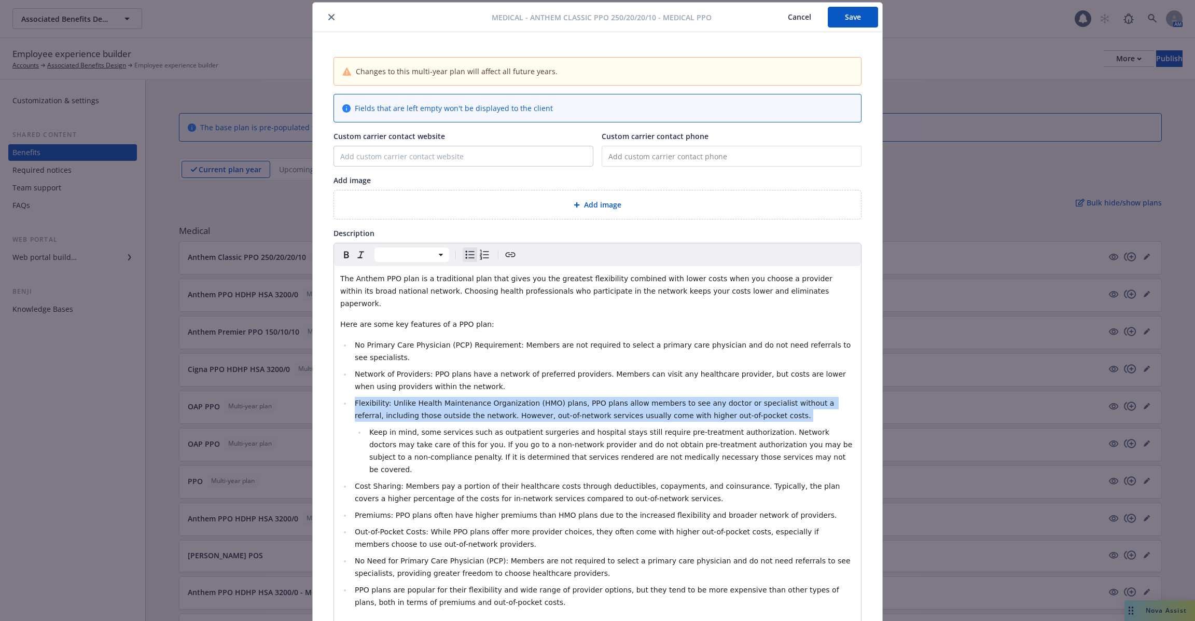
click at [496, 399] on span "Flexibility: Unlike Health Maintenance Organization (HMO) plans, PPO plans allo…" at bounding box center [596, 409] width 482 height 21
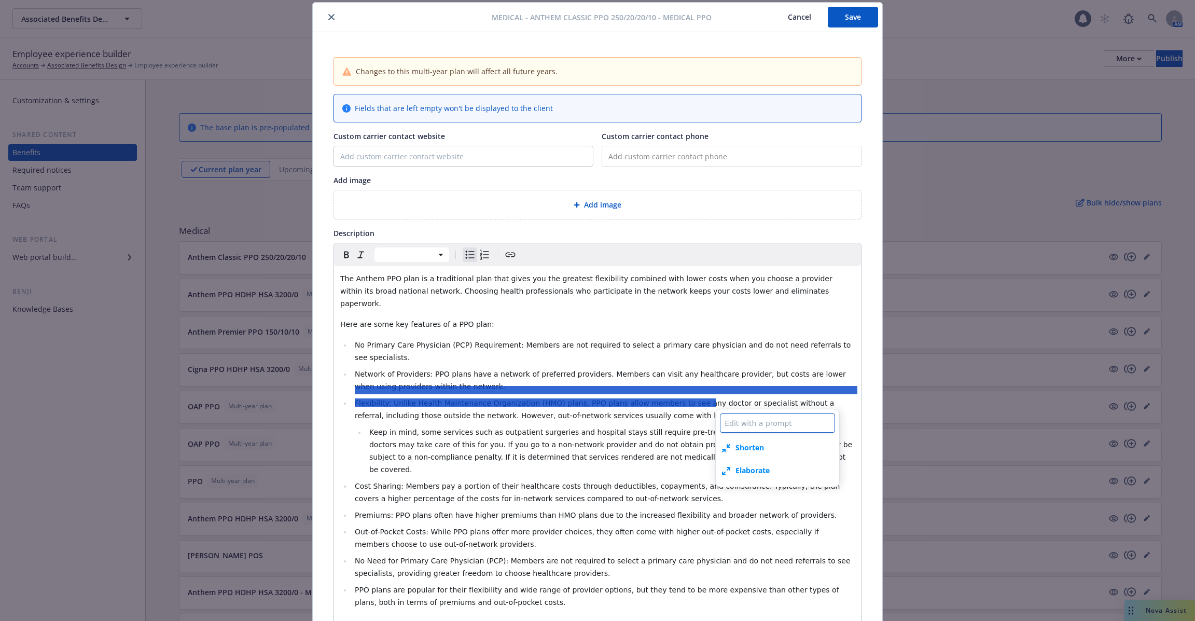
click at [759, 426] on textarea at bounding box center [777, 422] width 115 height 19
type textarea "x"
type textarea "W"
type textarea "x"
type textarea "Wh"
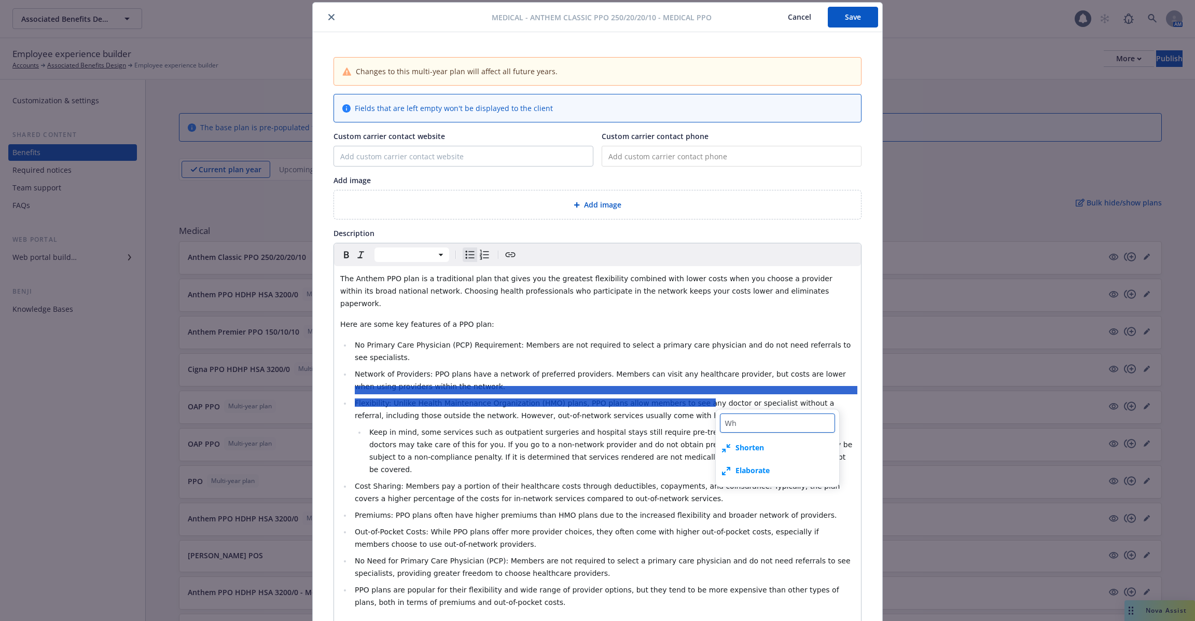
type textarea "x"
type textarea "Wha"
type textarea "x"
type textarea "What"
type textarea "x"
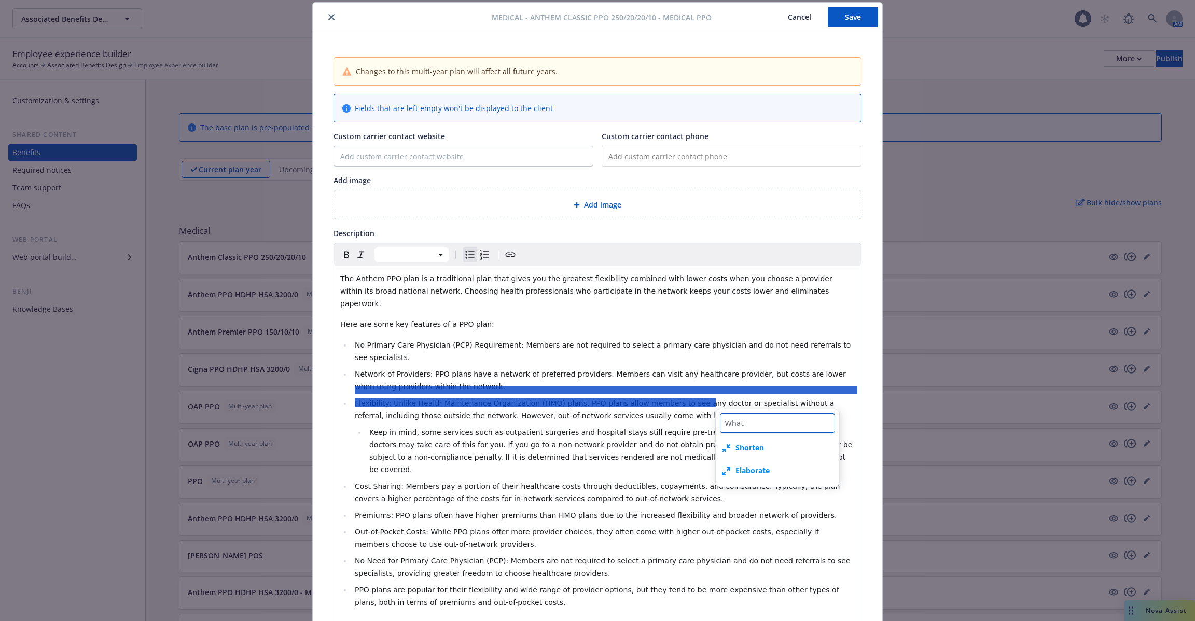
type textarea "What'"
type textarea "x"
type textarea "What's"
type textarea "x"
type textarea "What's"
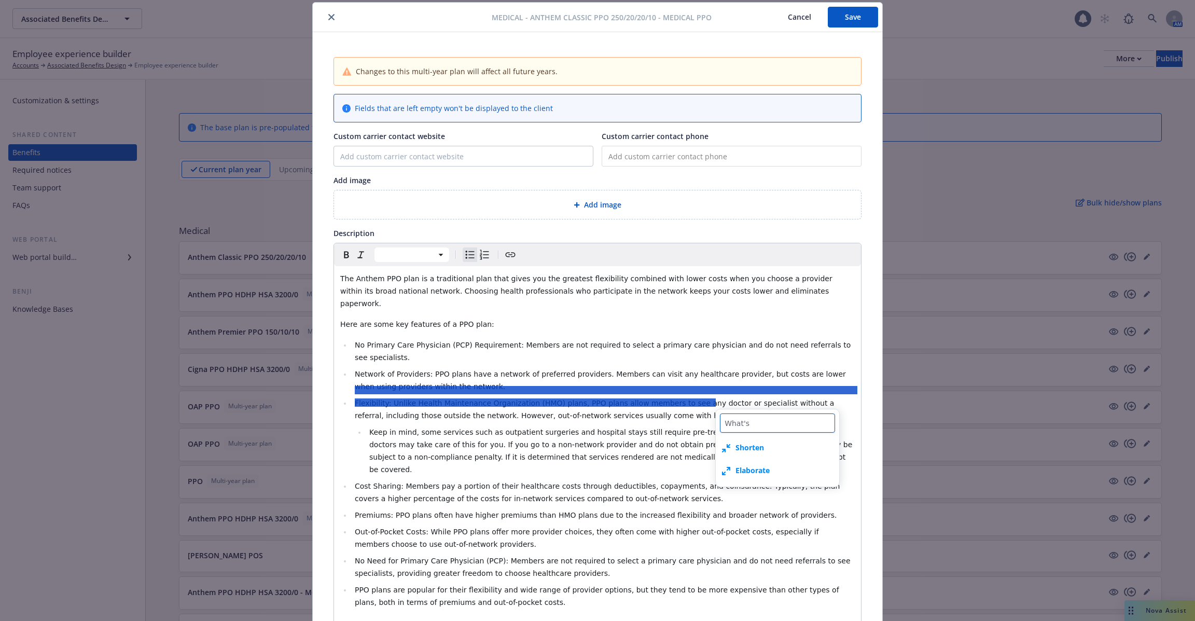
type textarea "x"
type textarea "What's a"
type textarea "x"
type textarea "What's an"
type textarea "x"
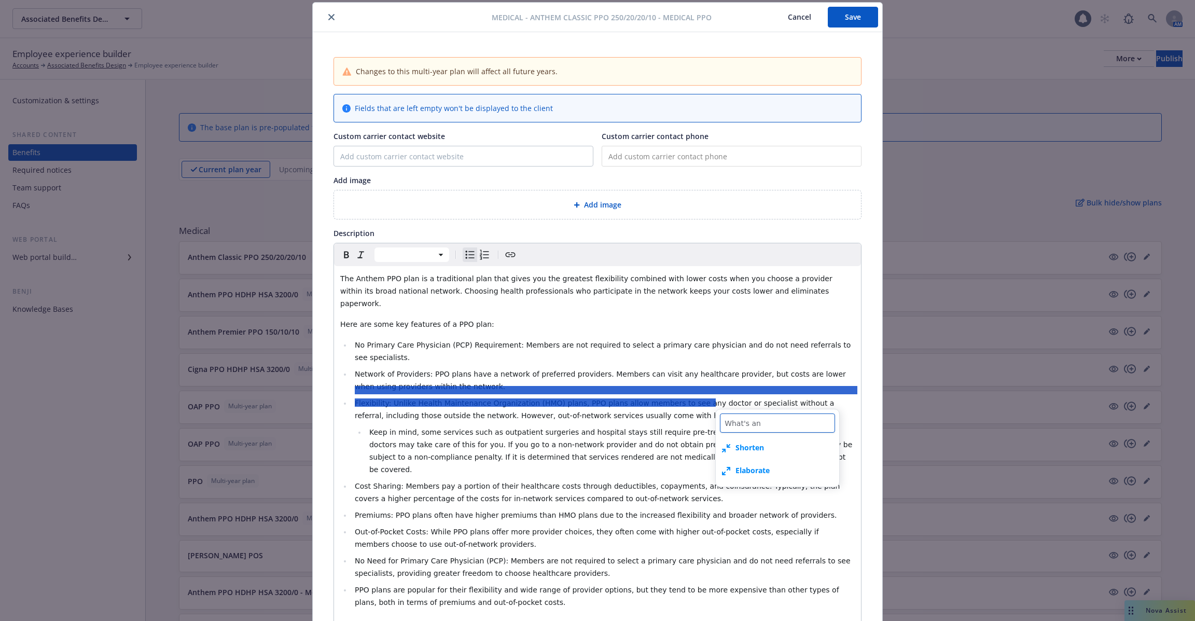
type textarea "What's an"
type textarea "x"
type textarea "What's an HS"
type textarea "x"
type textarea "What's an HSA"
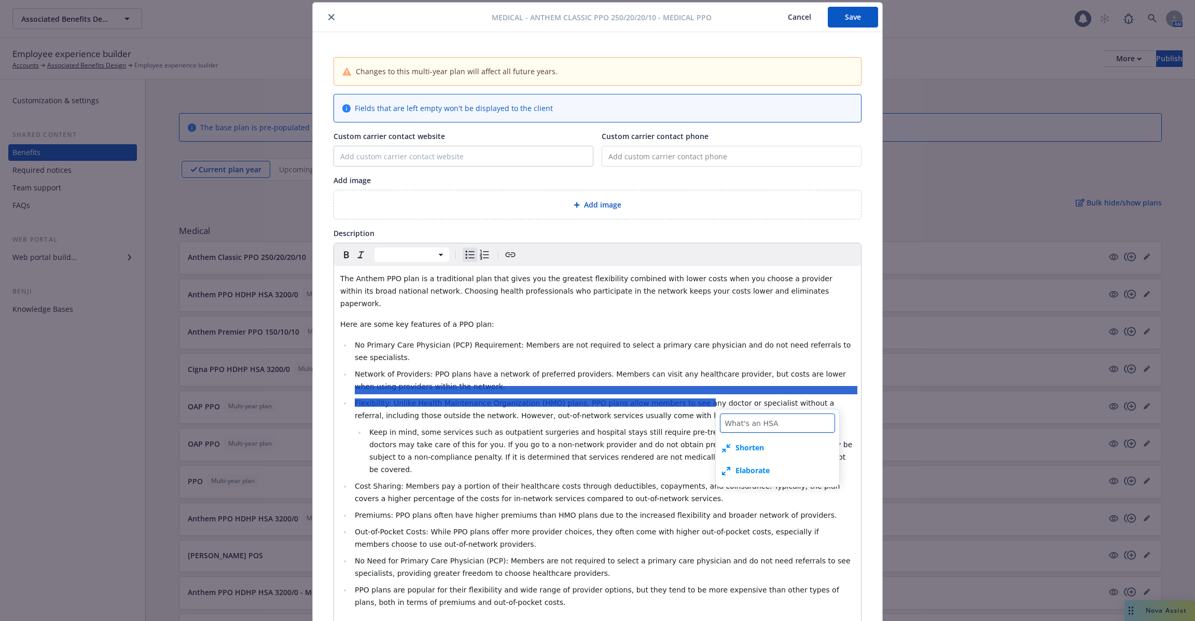
type textarea "x"
type textarea "What's an HSA"
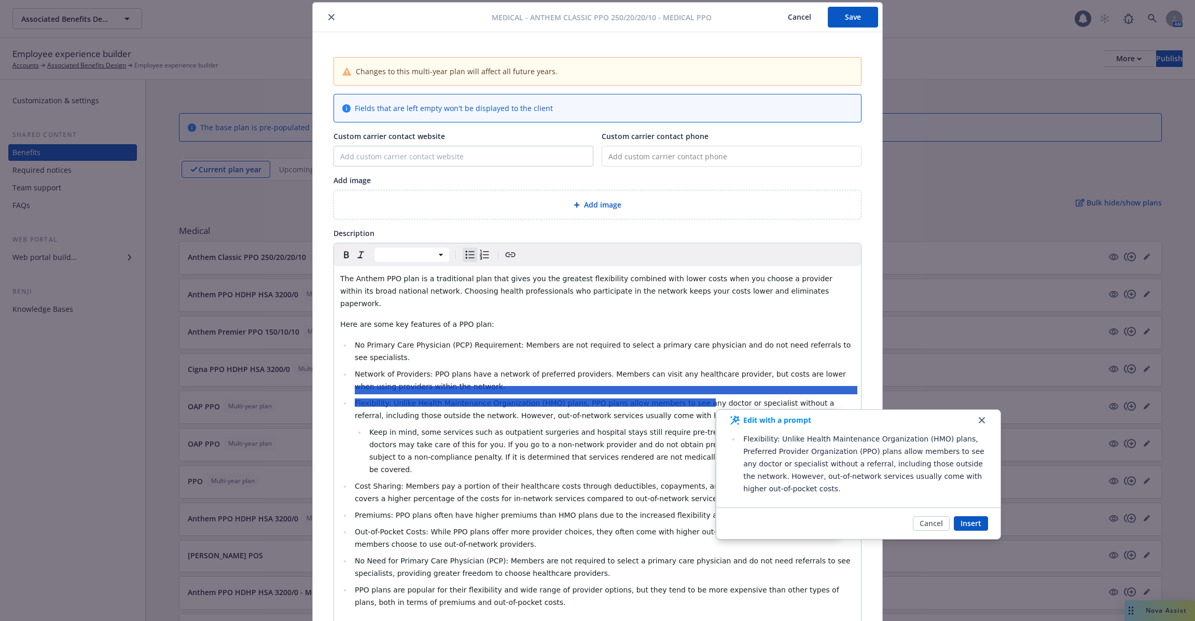
click at [931, 523] on button "Cancel" at bounding box center [931, 523] width 37 height 15
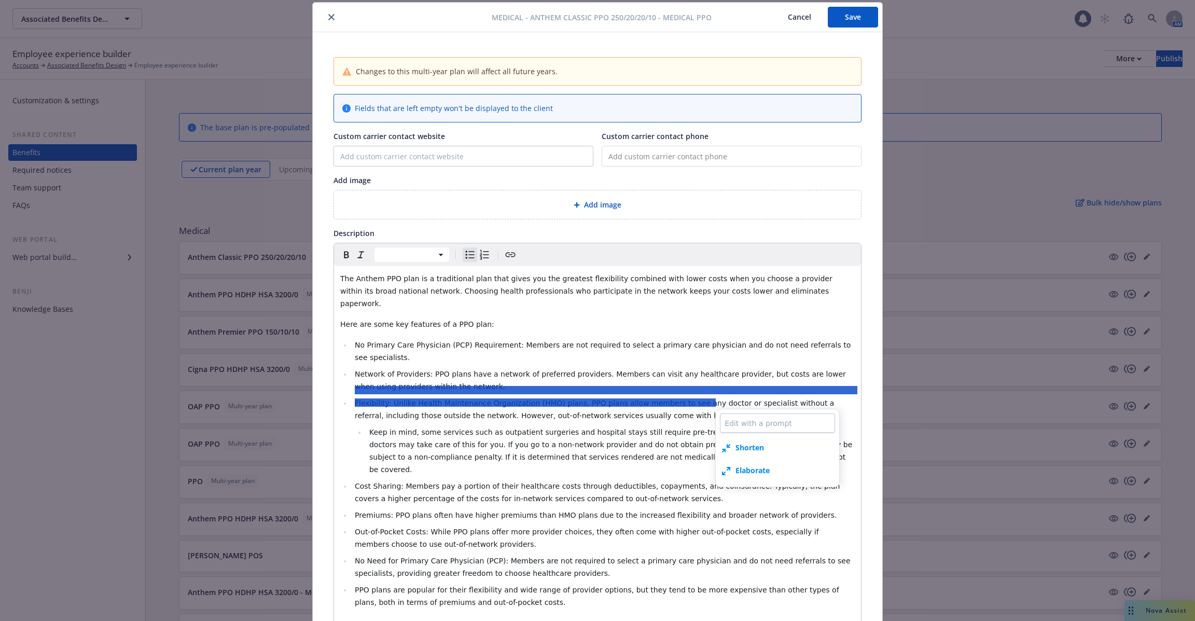
click at [617, 426] on li "Keep in mind, some services such as outpatient surgeries and hospital stays sti…" at bounding box center [610, 451] width 488 height 50
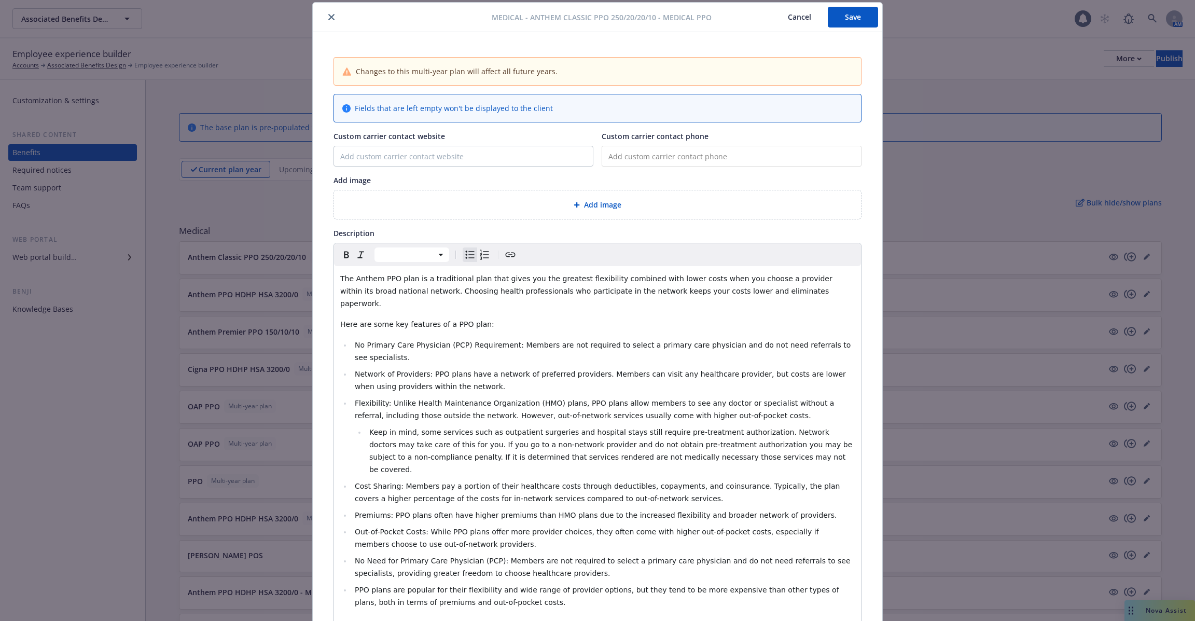
click at [586, 399] on span "Flexibility: Unlike Health Maintenance Organization (HMO) plans, PPO plans allo…" at bounding box center [596, 409] width 482 height 21
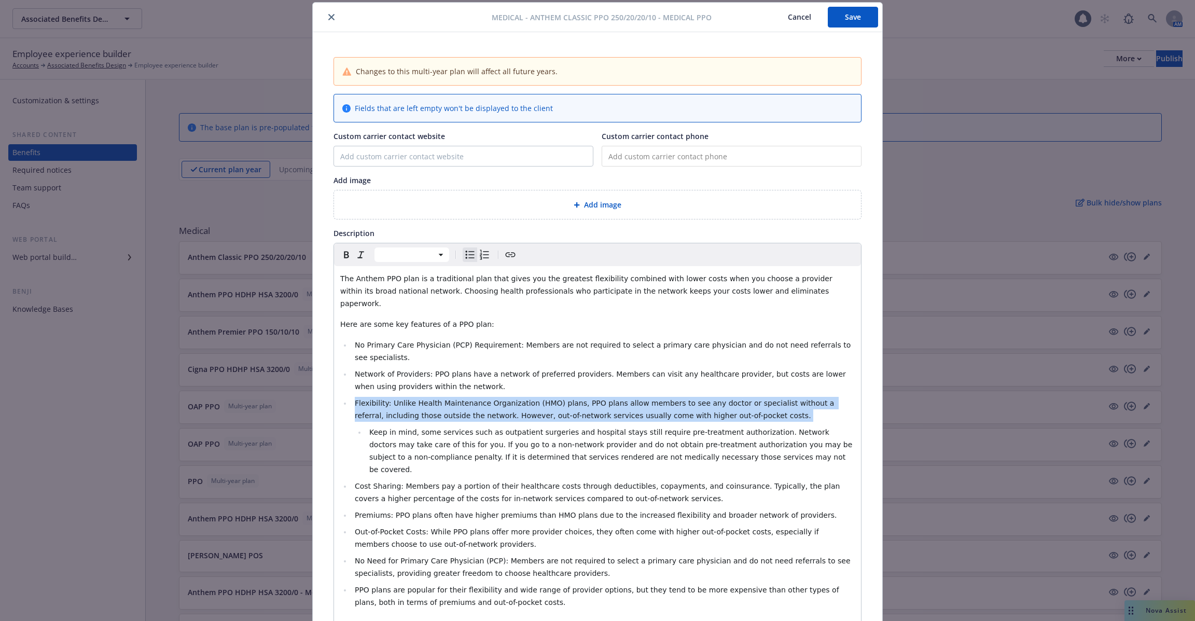
click at [586, 399] on span "Flexibility: Unlike Health Maintenance Organization (HMO) plans, PPO plans allo…" at bounding box center [596, 409] width 482 height 21
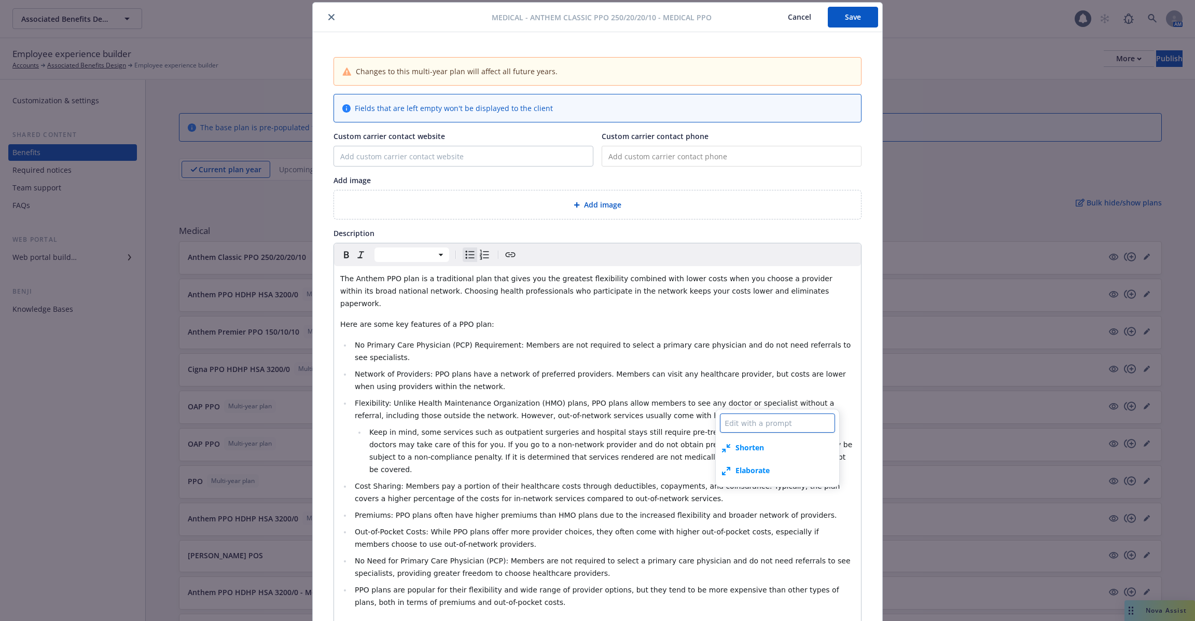
click at [746, 432] on textarea at bounding box center [777, 422] width 115 height 19
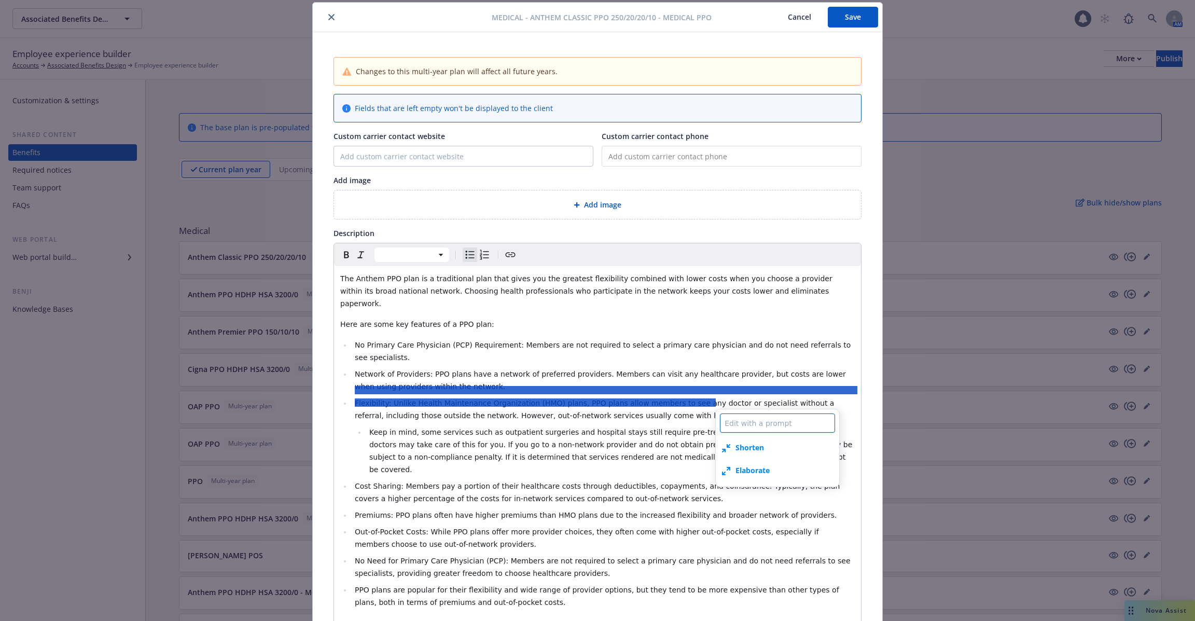
type textarea "x"
type textarea "W"
type textarea "x"
type textarea "Wa"
type textarea "x"
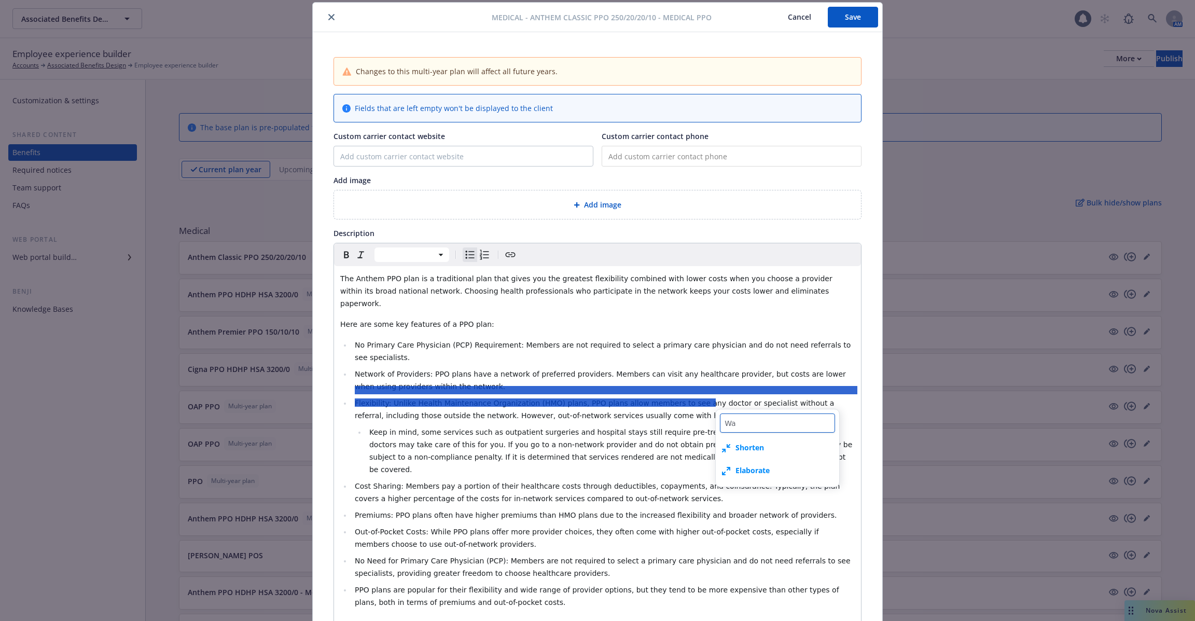
type textarea "W"
type textarea "x"
type textarea "Wh"
type textarea "x"
type textarea "Wha"
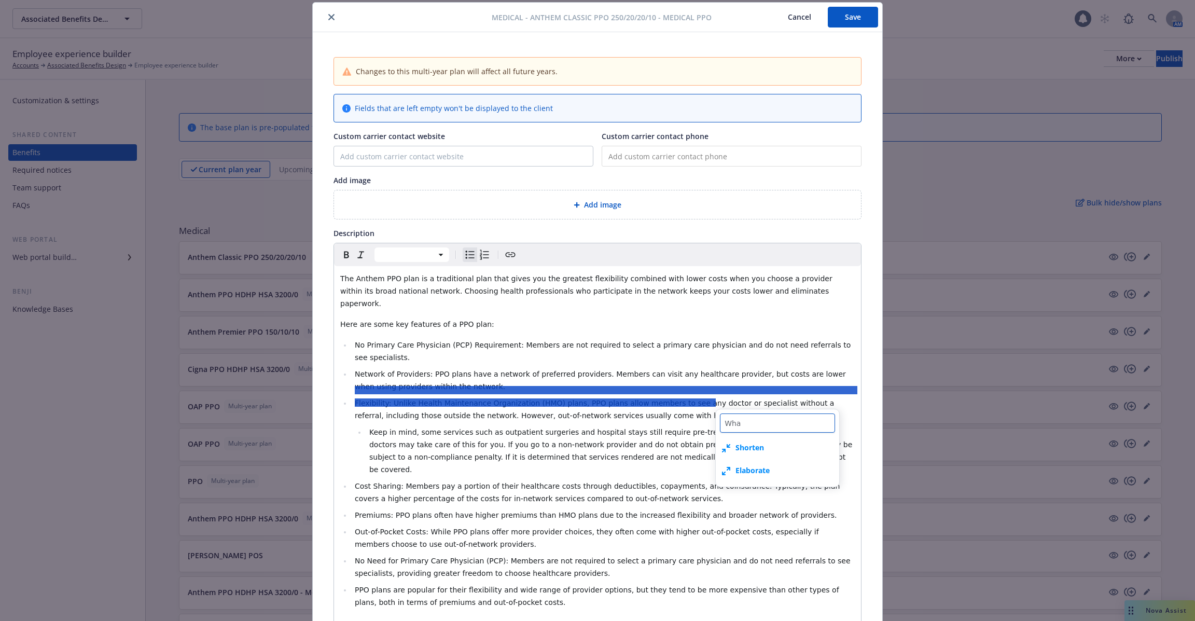
type textarea "x"
type textarea "What"
type textarea "x"
type textarea "What'"
type textarea "x"
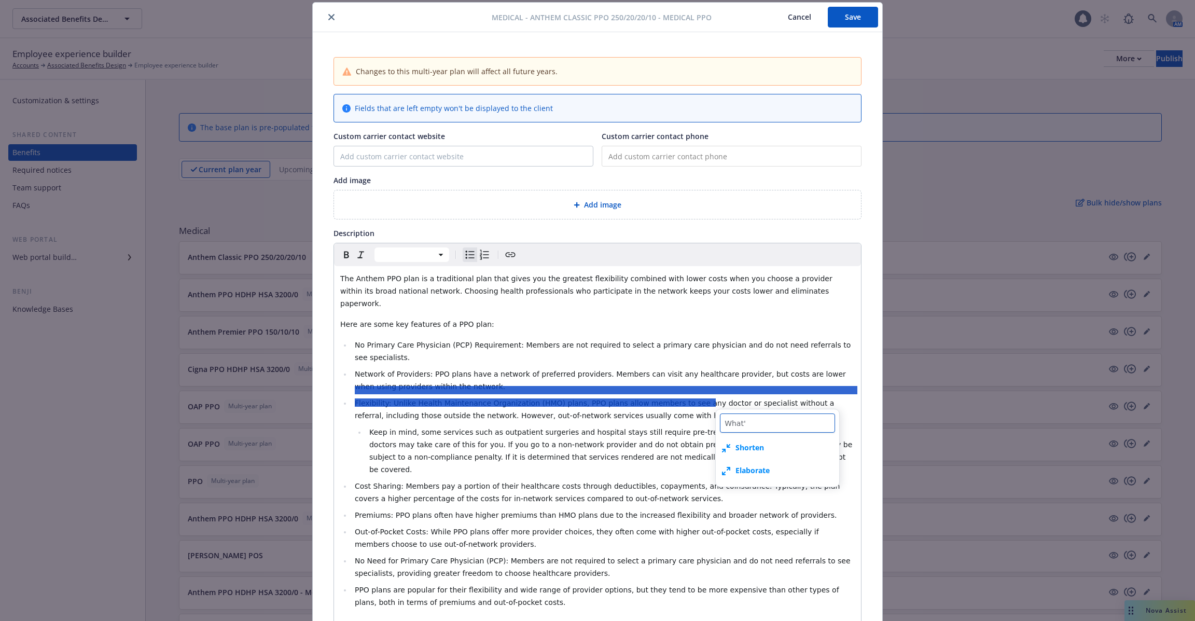
type textarea "What's"
type textarea "x"
type textarea "What's"
type textarea "x"
type textarea "What's a"
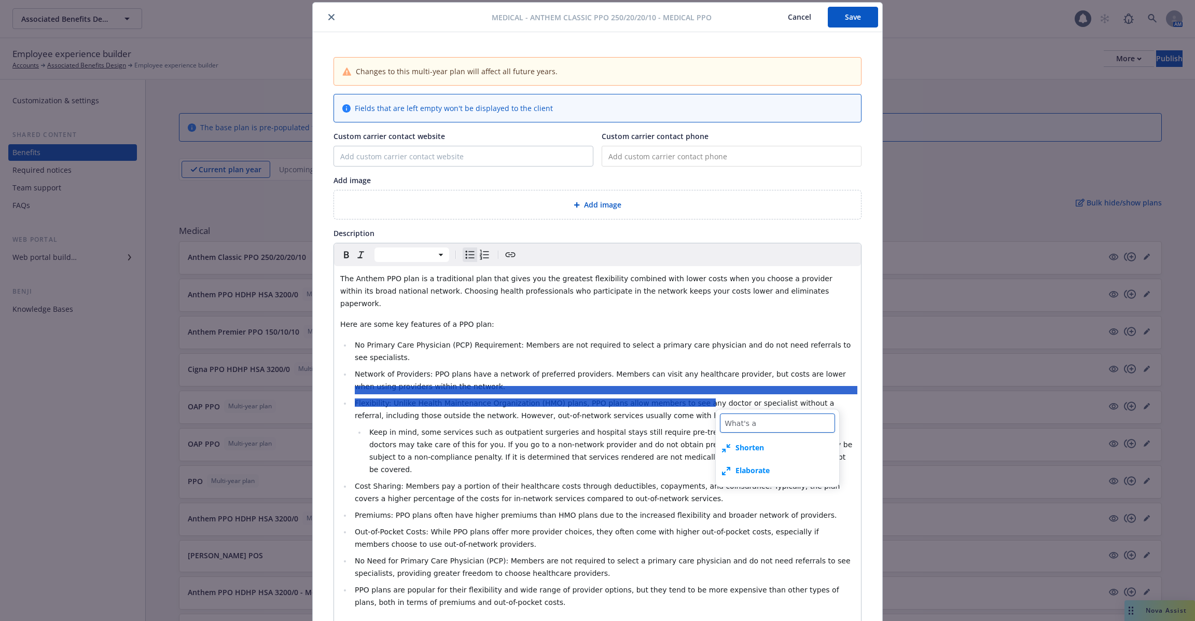
type textarea "x"
type textarea "What's an"
type textarea "x"
type textarea "What's an"
type textarea "x"
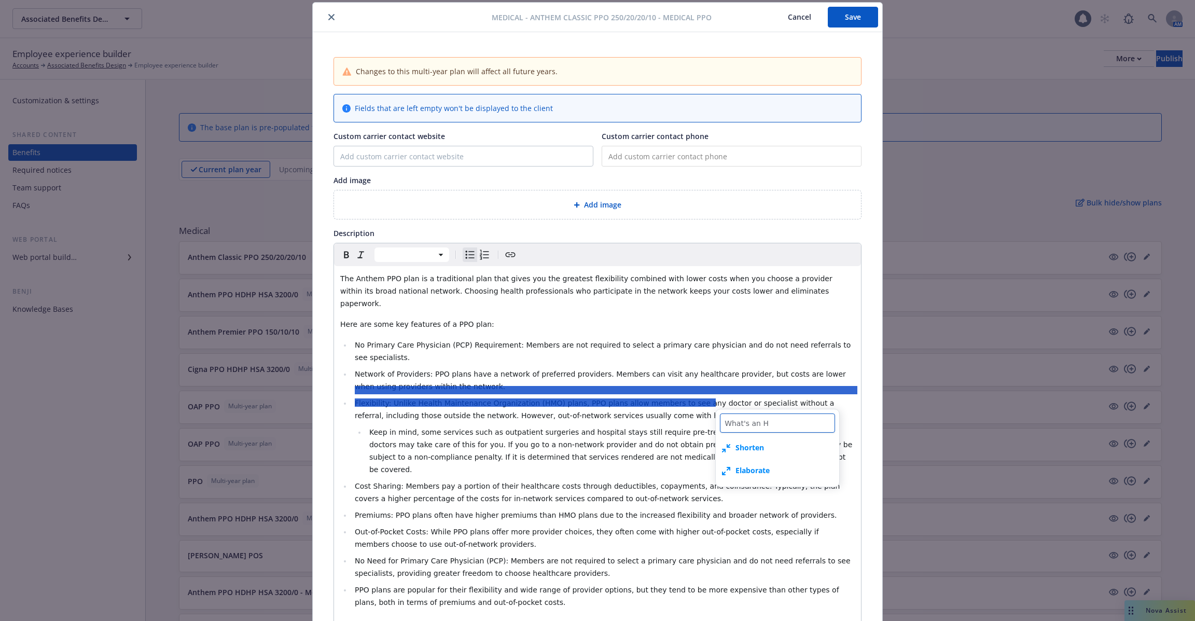
type textarea "What's an HS"
type textarea "x"
type textarea "What's an HSA"
type textarea "x"
type textarea "What's an HSA"
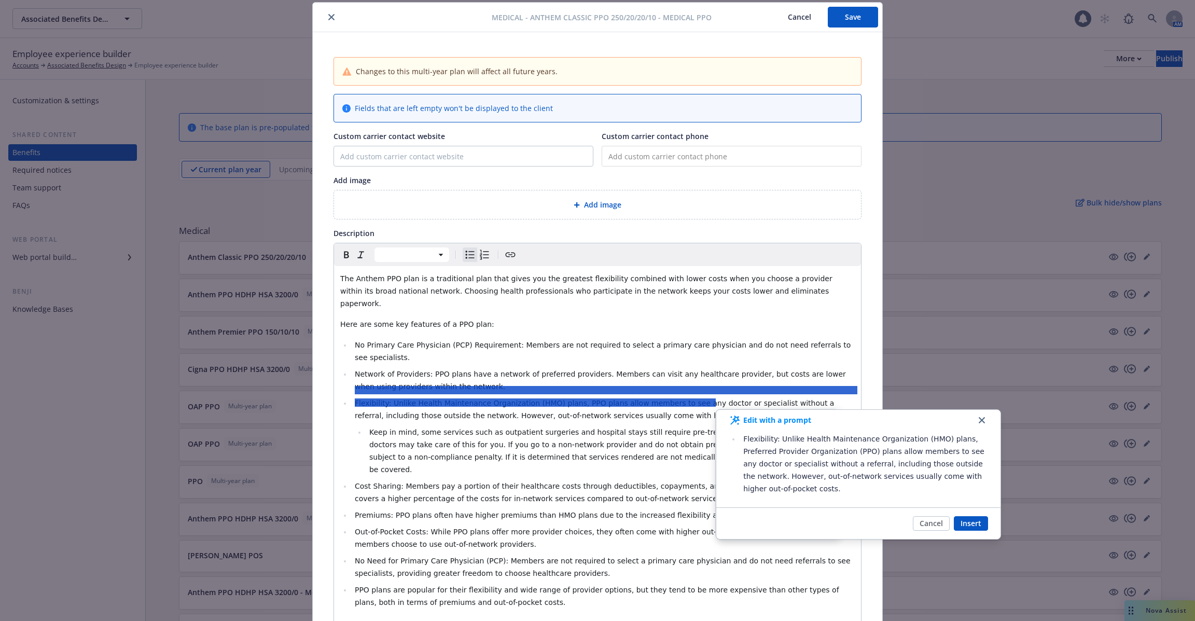
click at [503, 369] on li "Network of Providers: PPO plans have a network of preferred providers. Members …" at bounding box center [603, 380] width 503 height 25
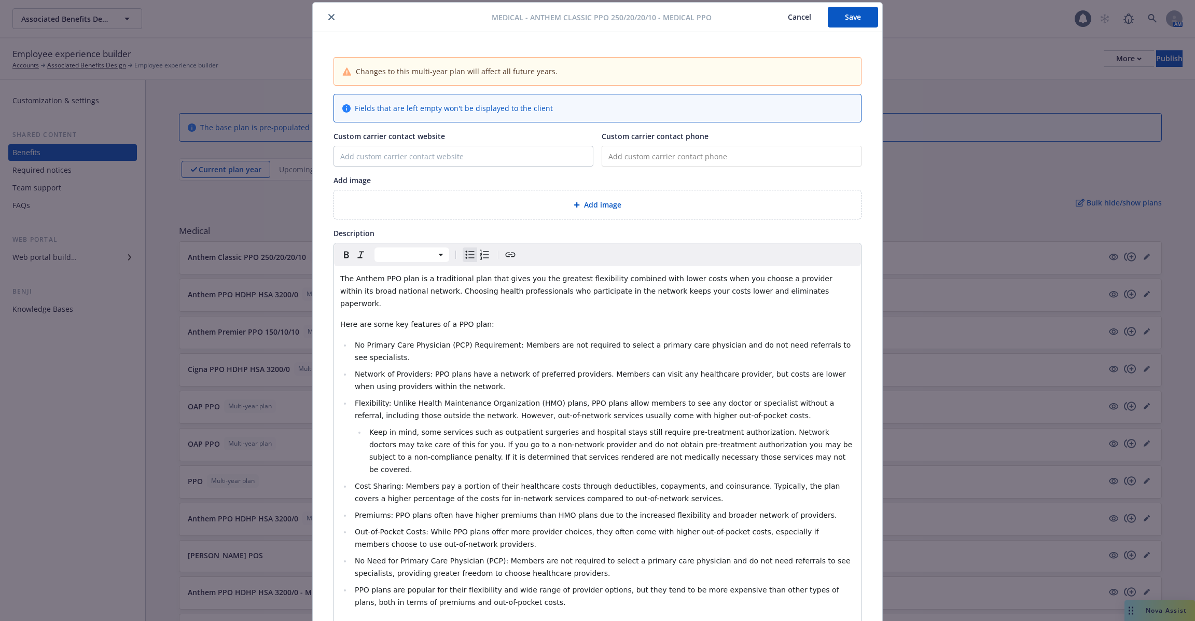
click at [503, 369] on li "Network of Providers: PPO plans have a network of preferred providers. Members …" at bounding box center [603, 380] width 503 height 25
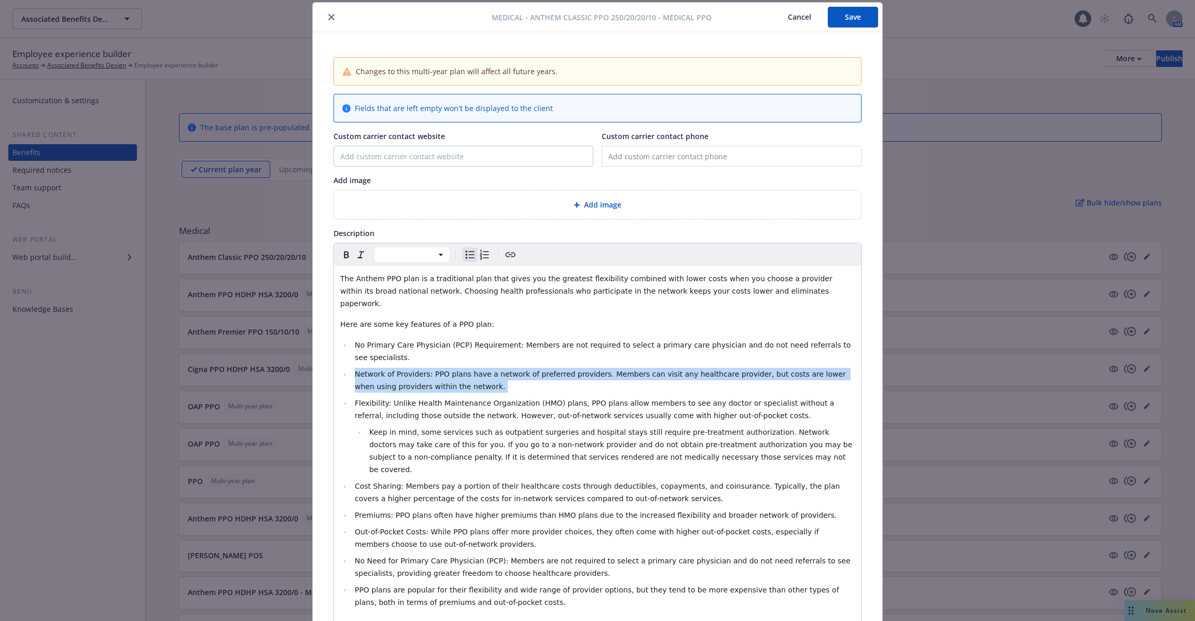
click at [503, 369] on li "Network of Providers: PPO plans have a network of preferred providers. Members …" at bounding box center [603, 380] width 503 height 25
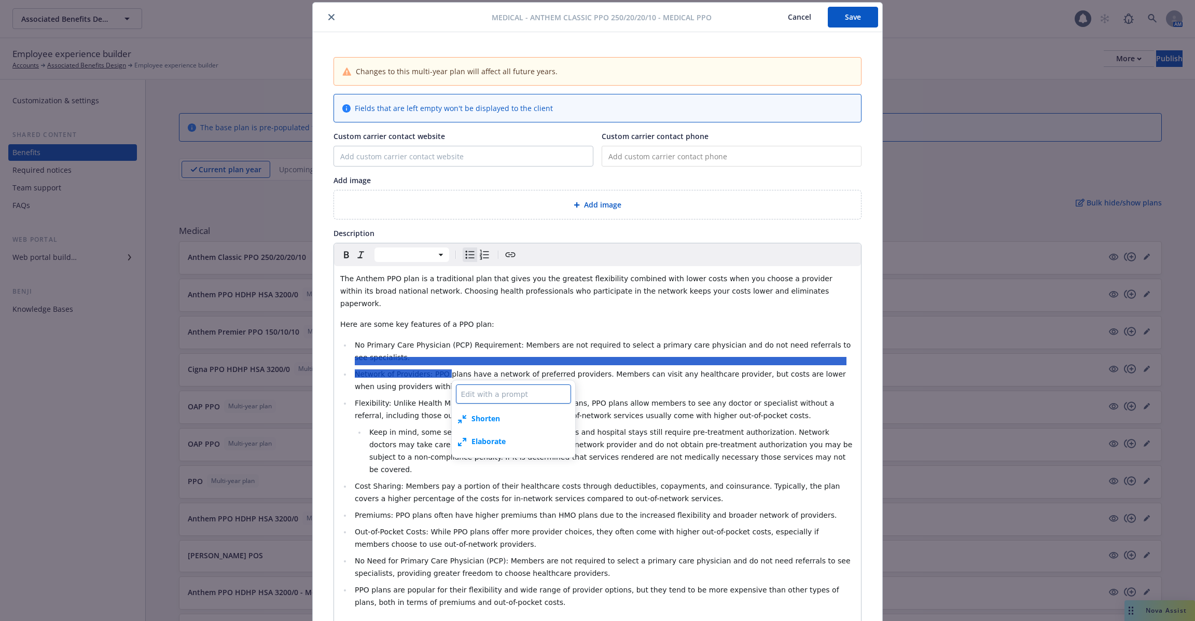
click at [505, 394] on textarea at bounding box center [513, 393] width 115 height 19
click at [609, 339] on li "No Primary Care Physician (PCP) Requirement: Members are not required to select…" at bounding box center [603, 351] width 503 height 25
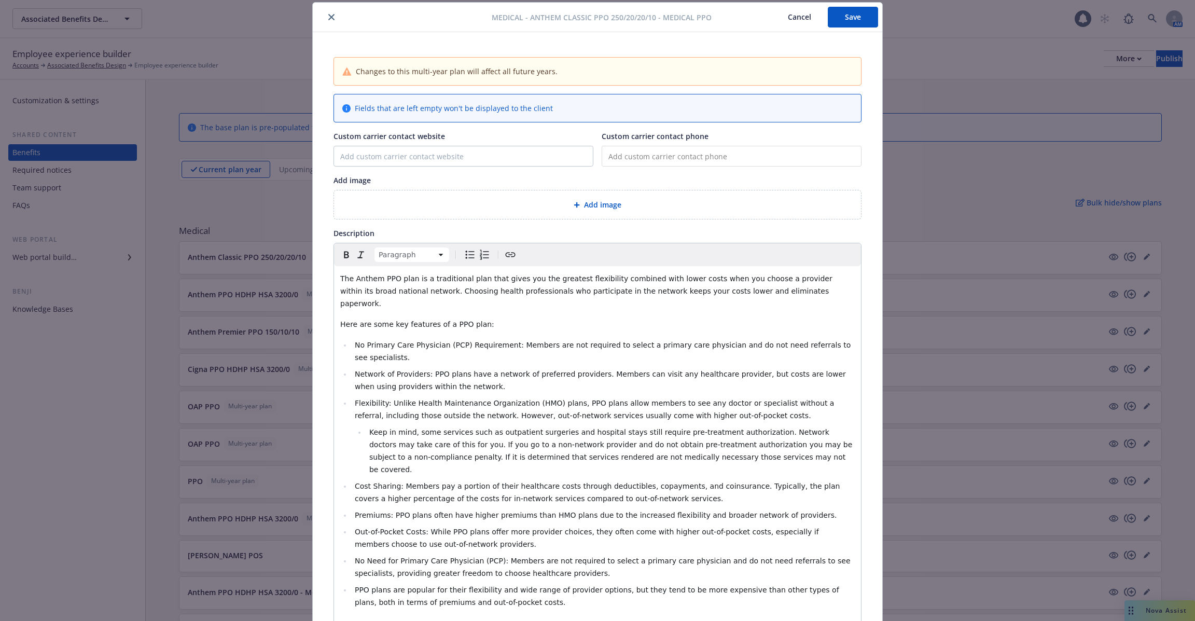
click at [593, 286] on span "The Anthem PPO plan is a traditional plan that gives you the greatest flexibili…" at bounding box center [587, 290] width 494 height 33
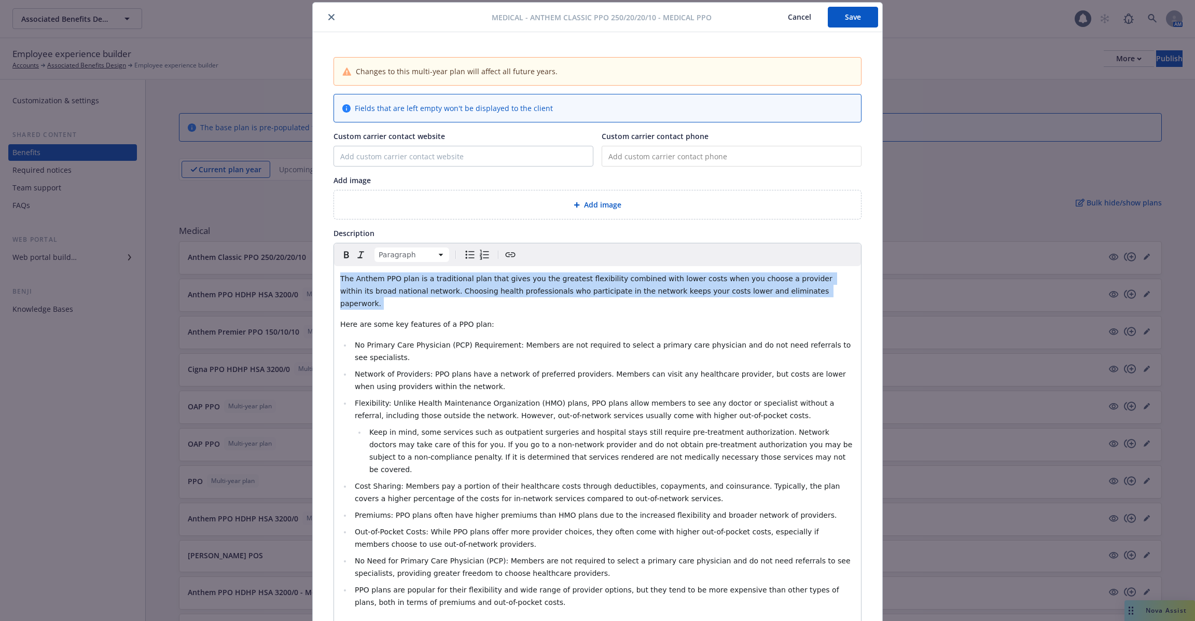
click at [593, 286] on span "The Anthem PPO plan is a traditional plan that gives you the greatest flexibili…" at bounding box center [587, 290] width 494 height 33
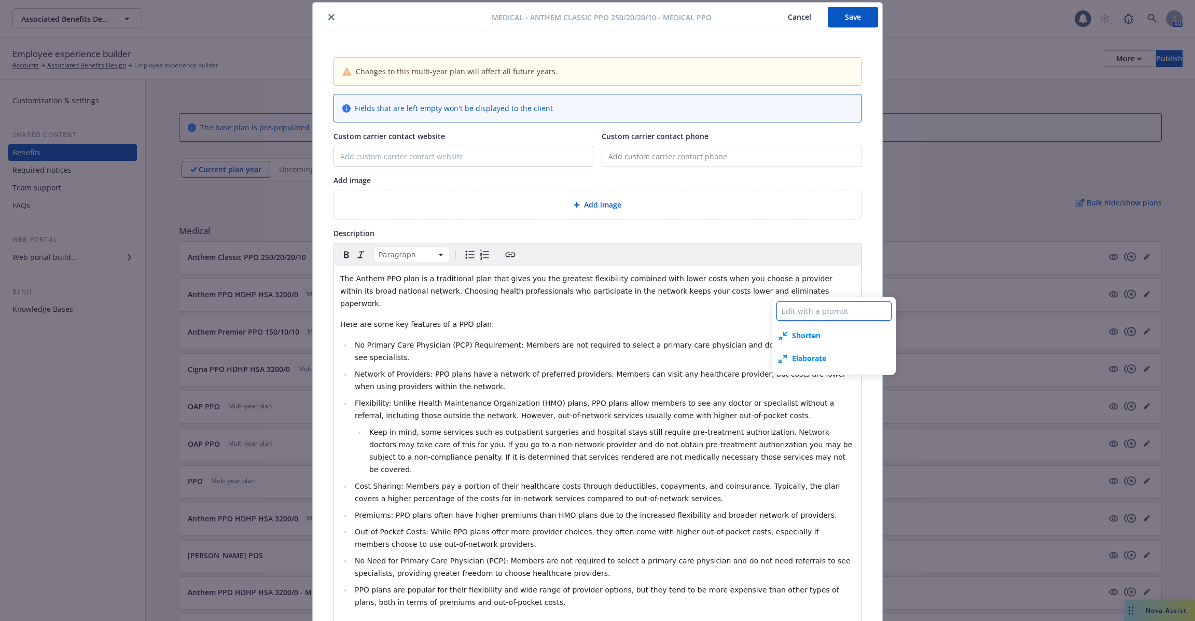
click at [824, 306] on textarea at bounding box center [833, 310] width 115 height 19
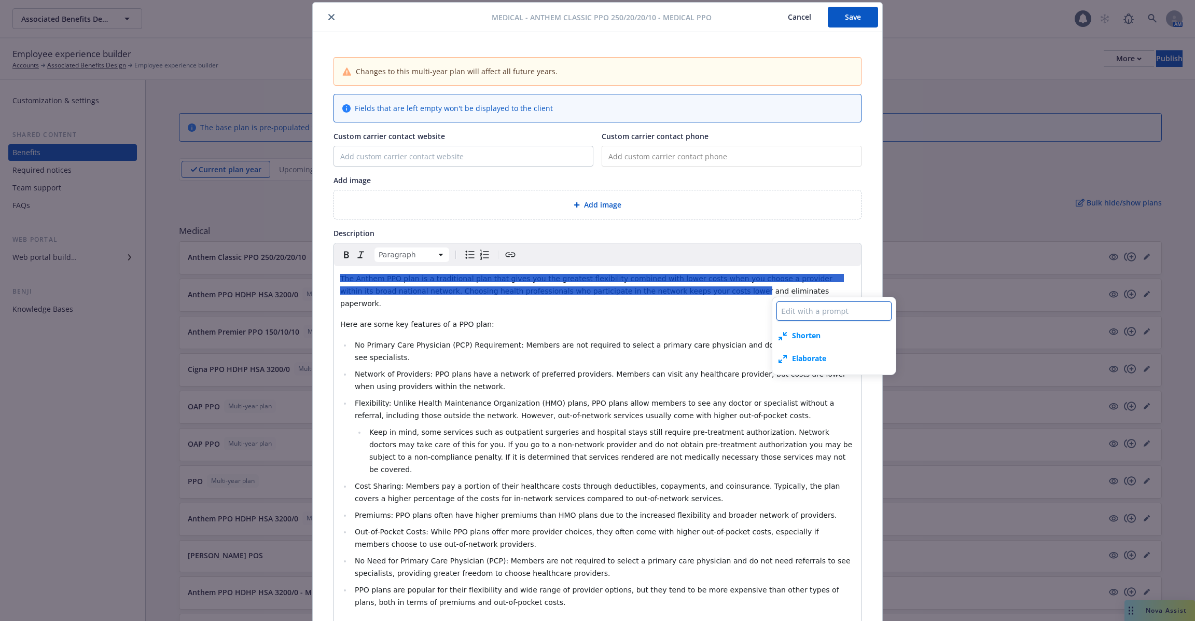
type textarea "x"
type textarea "A"
type textarea "x"
type textarea "Ad"
type textarea "x"
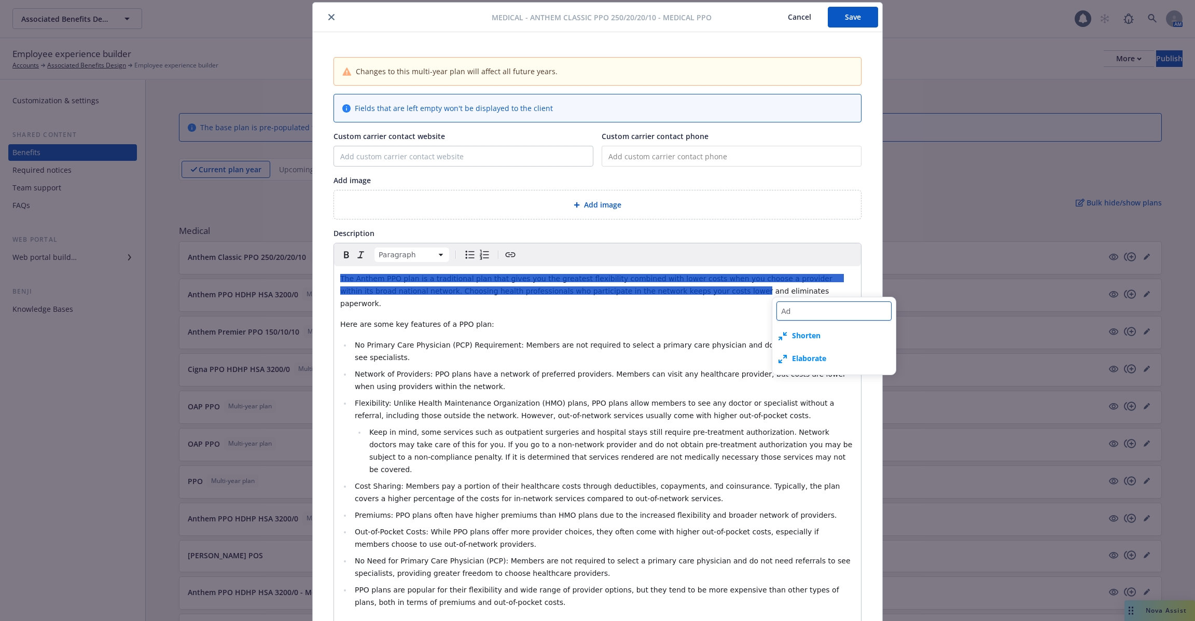
type textarea "Add"
type textarea "x"
type textarea "Add"
type textarea "x"
type textarea "Add d"
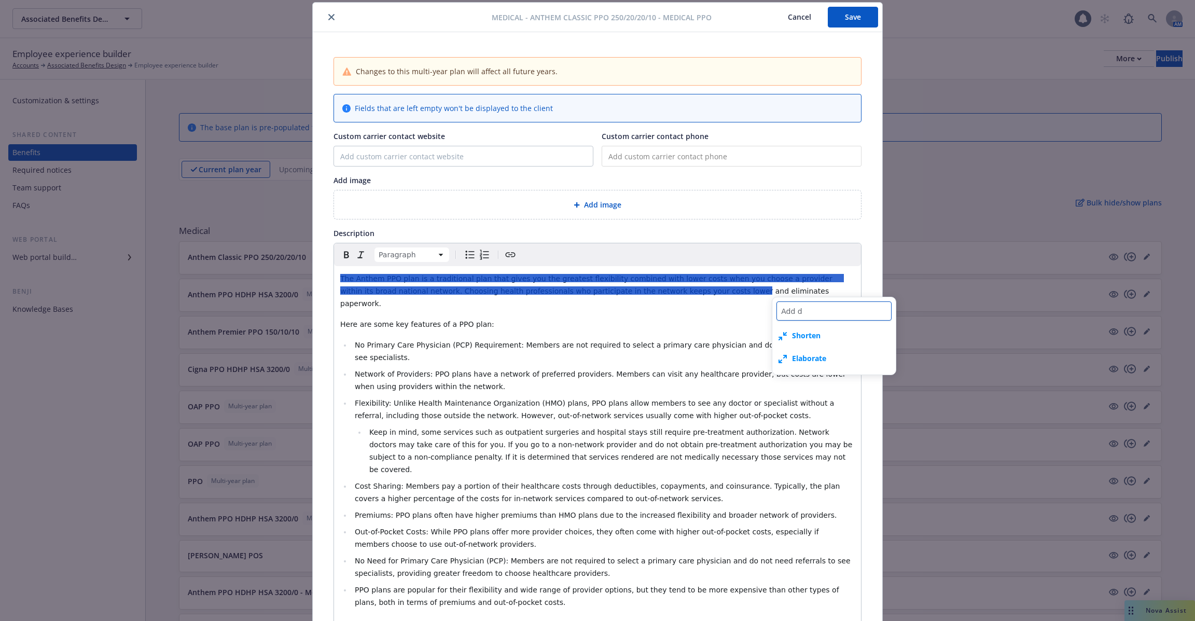
type textarea "x"
type textarea "Add de"
type textarea "x"
type textarea "Add det"
type textarea "x"
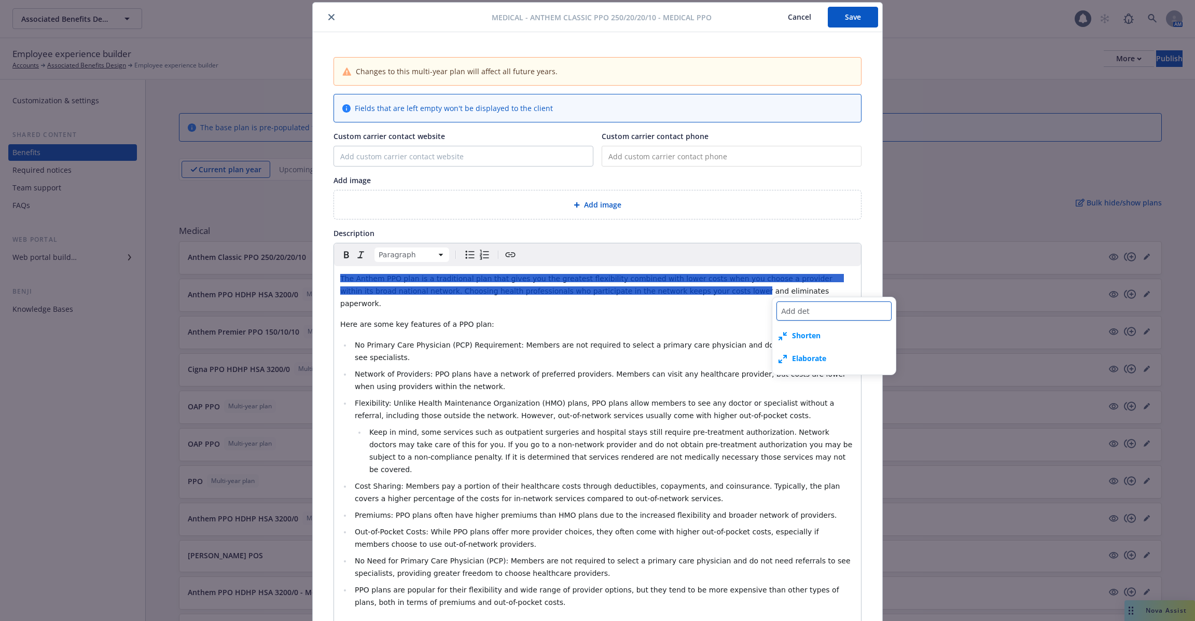
type textarea "Add deta"
type textarea "x"
type textarea "Add detai"
type textarea "x"
type textarea "Add details"
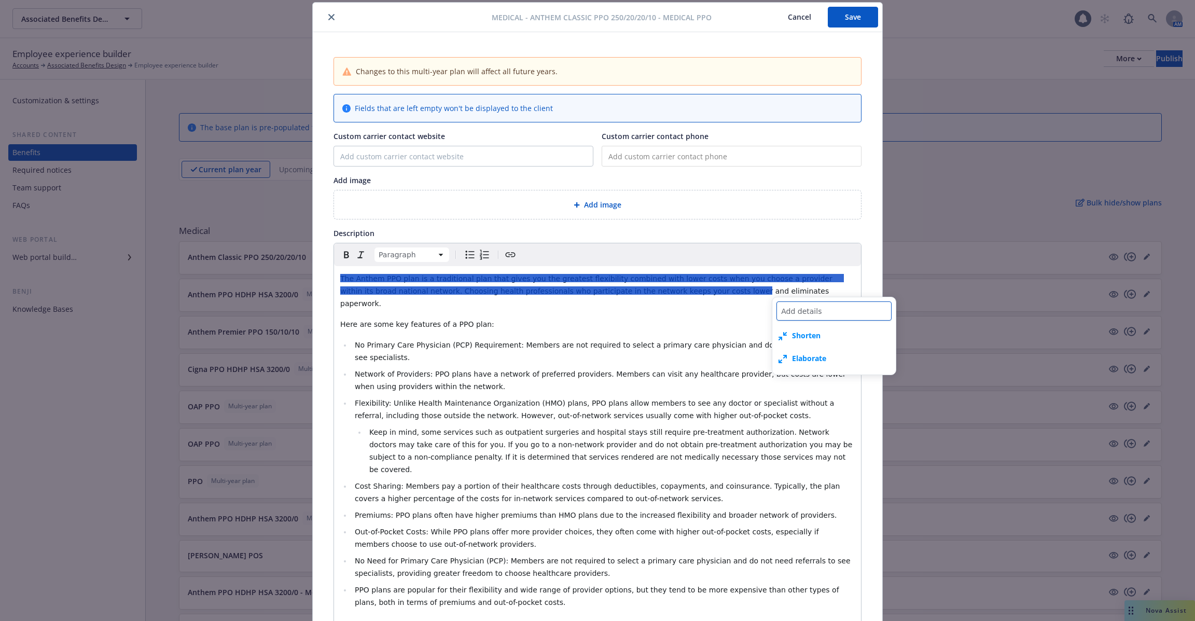
type textarea "x"
type textarea "Add details"
type textarea "x"
type textarea "Add details on"
type textarea "x"
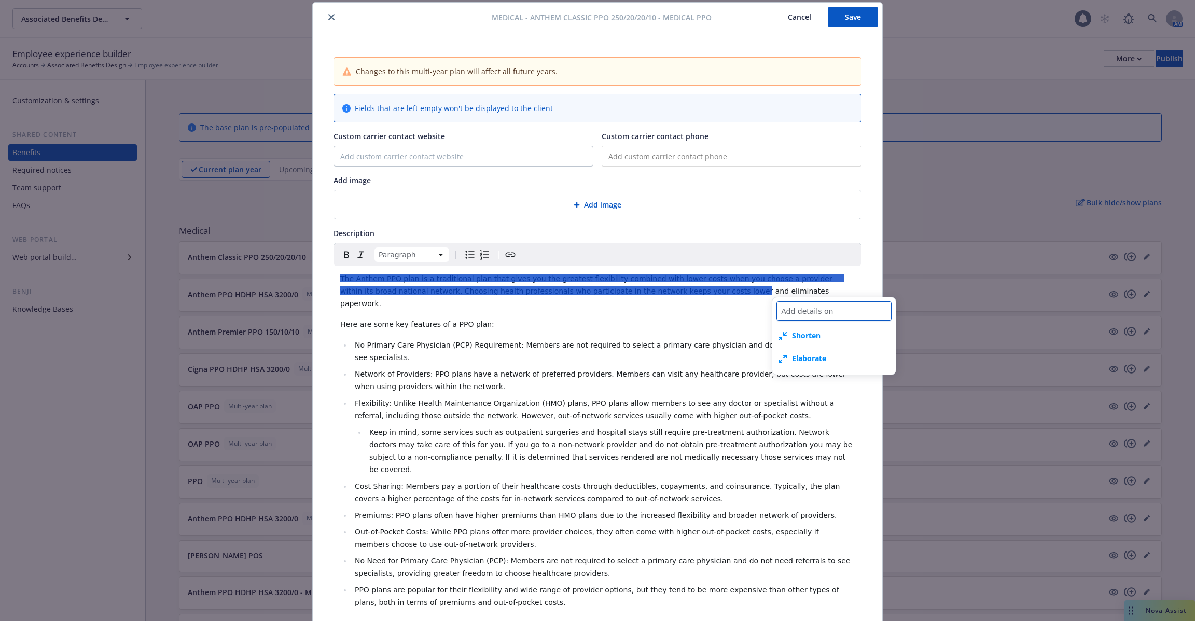
type textarea "Add details on"
type textarea "x"
type textarea "Add details on h"
type textarea "x"
type textarea "Add details on ho"
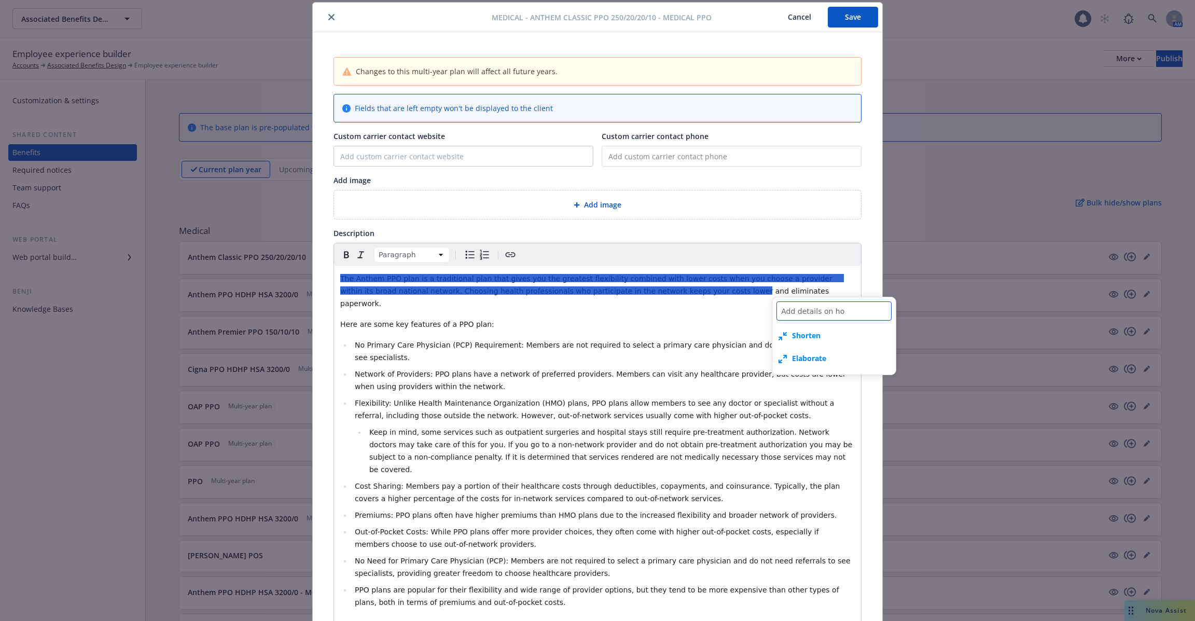
type textarea "x"
type textarea "Add details on how"
type textarea "x"
type textarea "Add details on how"
type textarea "x"
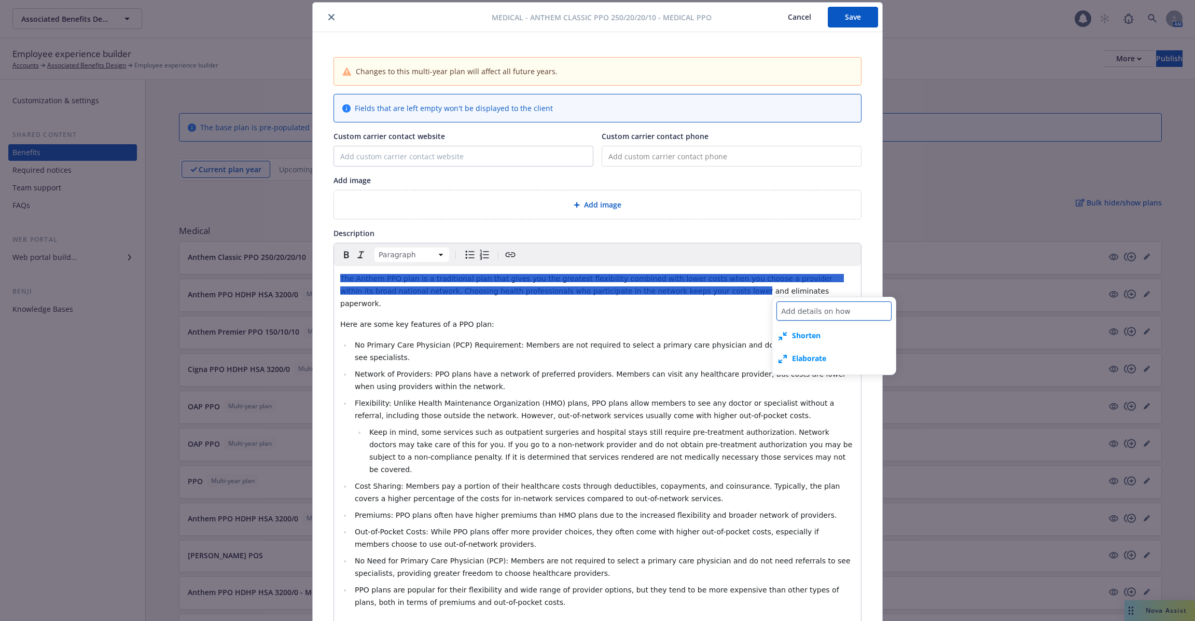
type textarea "Add details on how k"
type textarea "x"
type textarea "Add details on how ke"
type textarea "x"
type textarea "Add details on how keep"
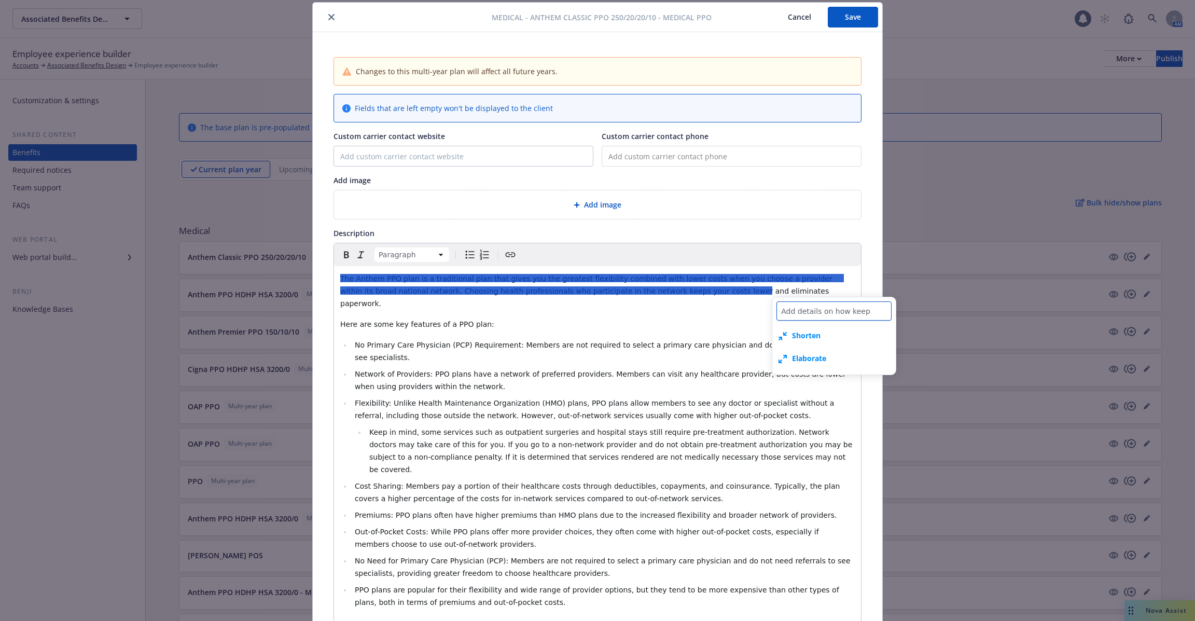
type textarea "x"
type textarea "Add details on how keepi"
type textarea "x"
type textarea "Add details on how keepin"
type textarea "x"
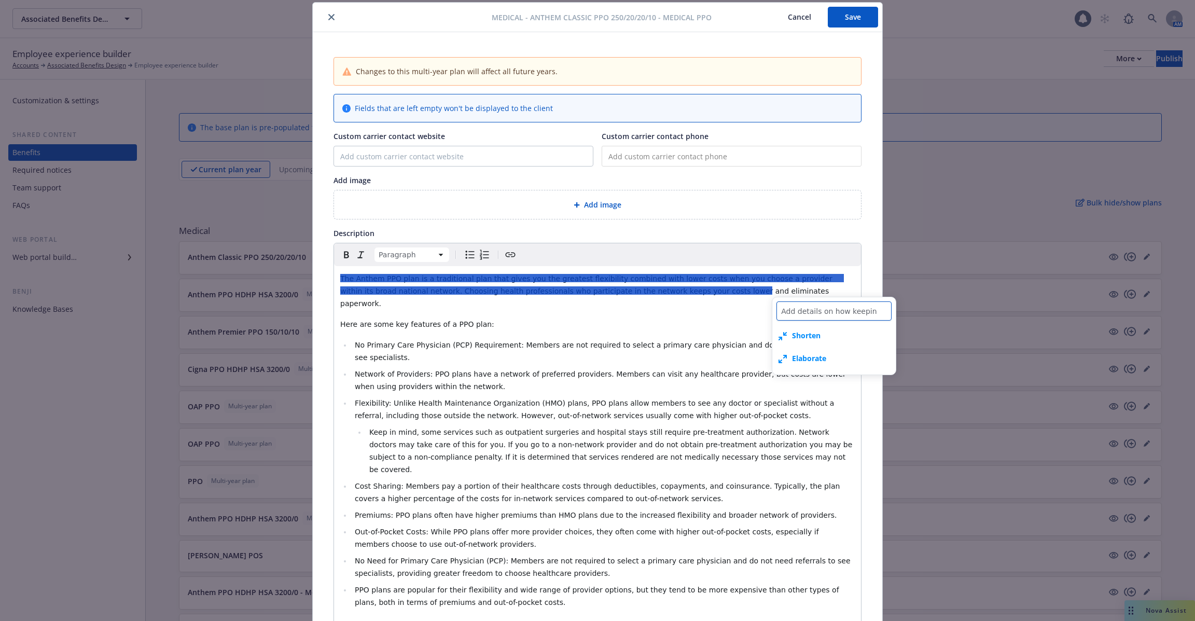
type textarea "Add details on how keeping"
type textarea "x"
type textarea "Add details on how keeping"
type textarea "x"
type textarea "Add details on how keeping i"
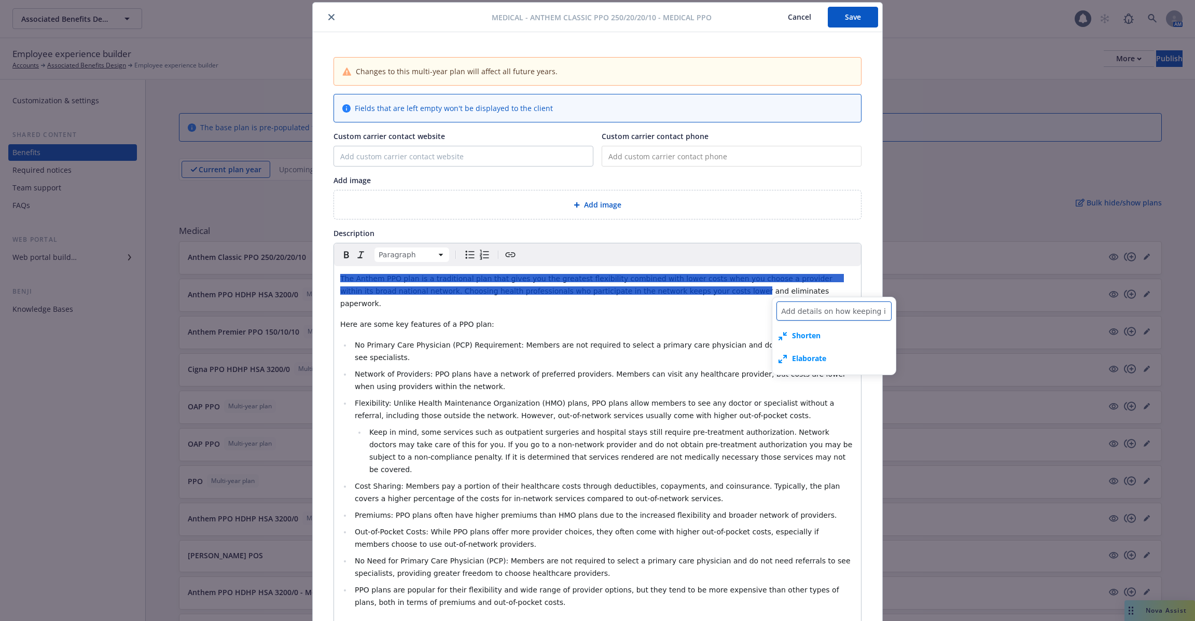
type textarea "x"
type textarea "Add details on how keeping in"
type textarea "x"
type textarea "Add details on how keeping in"
type textarea "x"
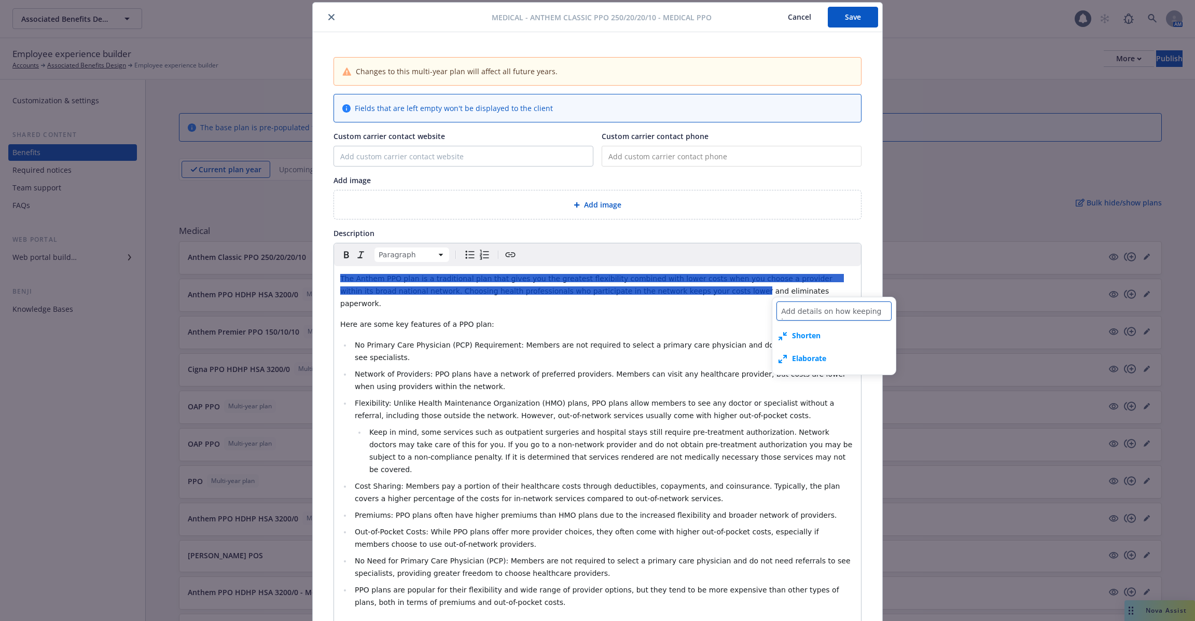
type textarea "Add details on how keeping in n"
type textarea "x"
type textarea "Add details on how keeping in ne"
type textarea "x"
type textarea "Add details on how keeping in net"
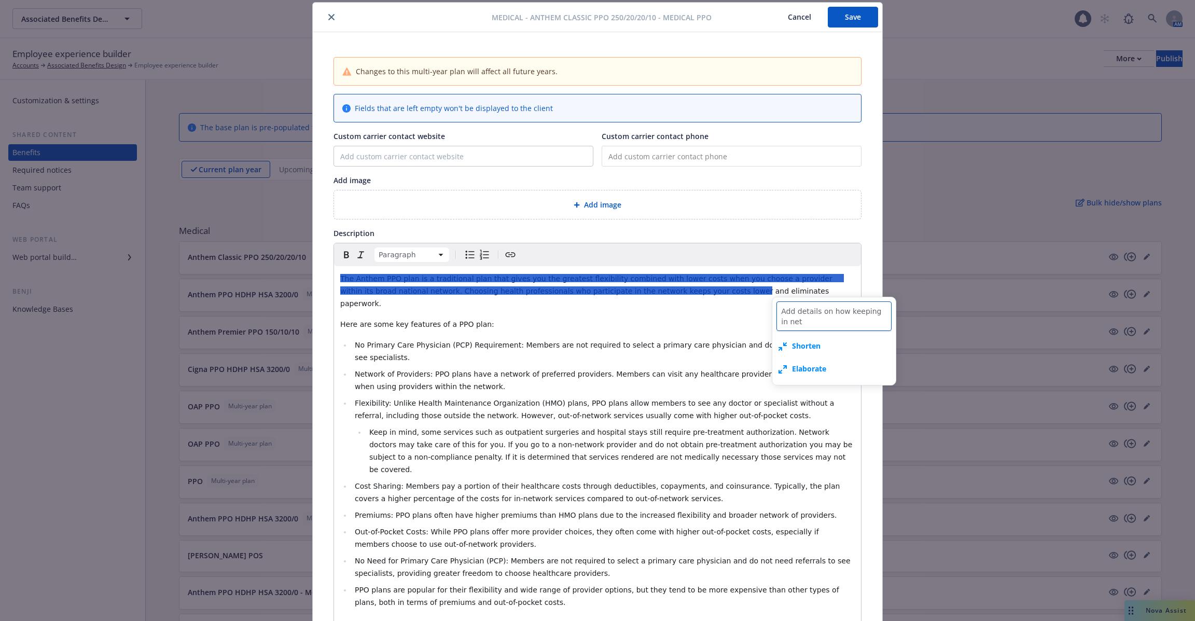
type textarea "x"
type textarea "Add details on how keeping in netw"
type textarea "x"
type textarea "Add details on how keeping in netwo"
type textarea "x"
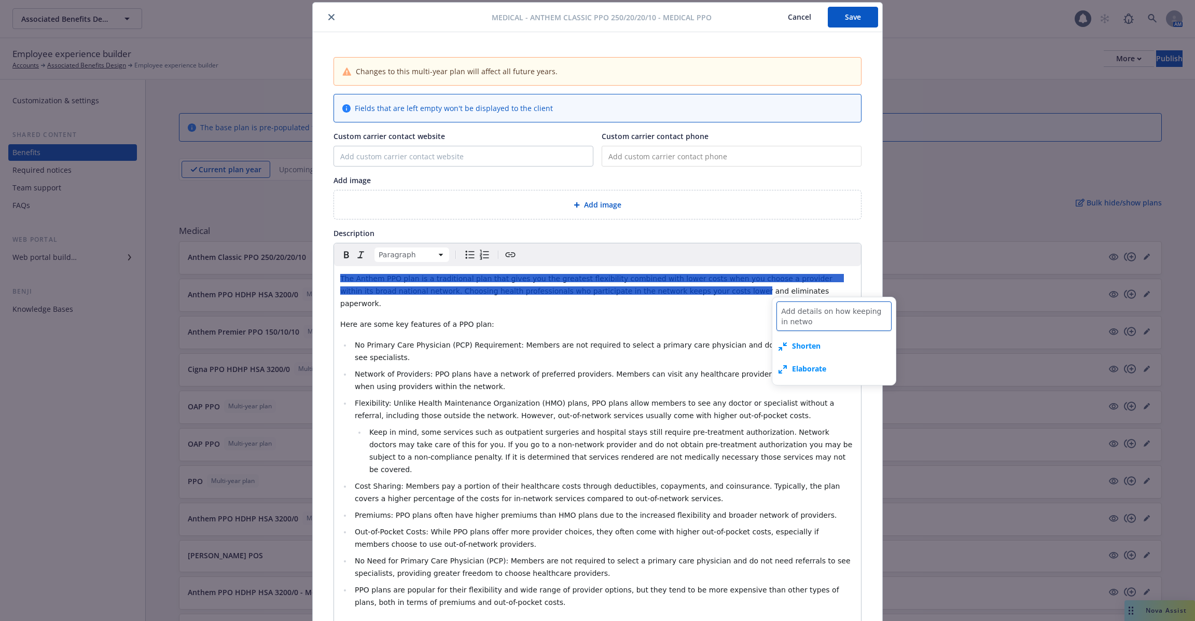
type textarea "Add details on how keeping in networ"
type textarea "x"
type textarea "Add details on how keeping in network"
type textarea "x"
type textarea "Add details on how keeping in network l"
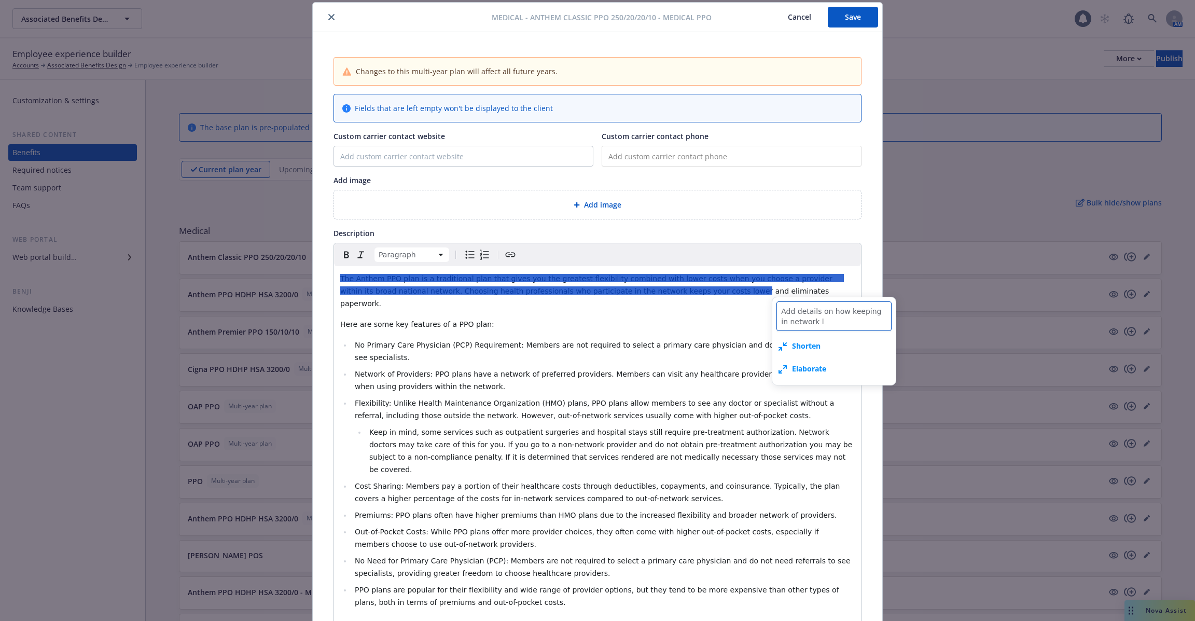
type textarea "x"
type textarea "Add details on how keeping in network lo"
type textarea "x"
type textarea "Add details on how keeping in network low"
type textarea "x"
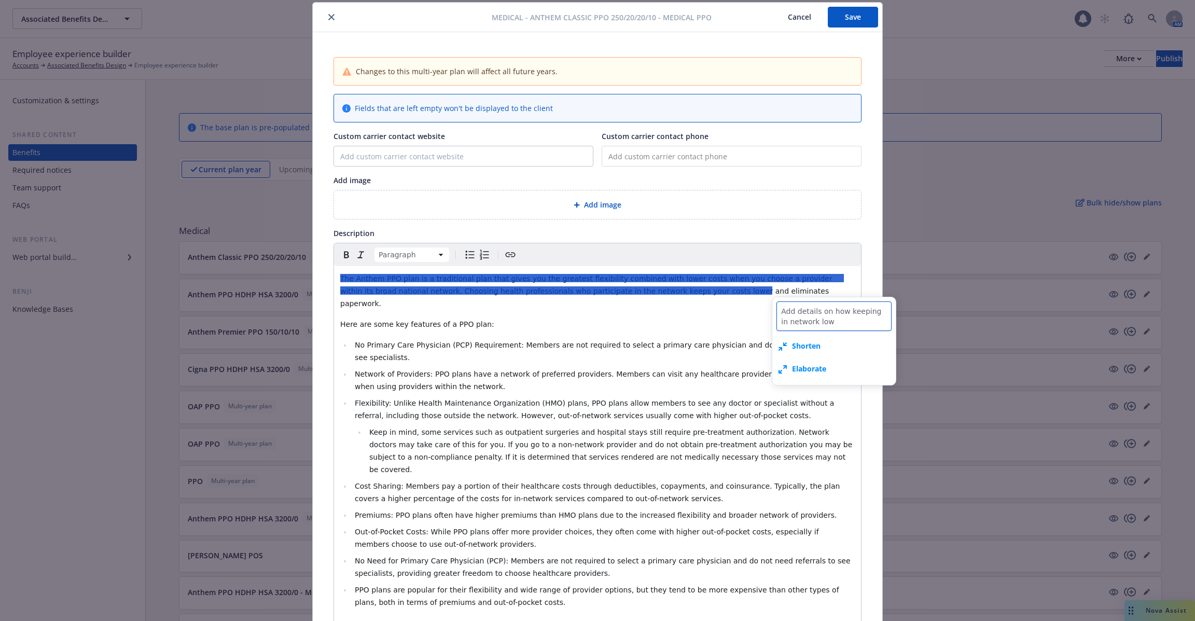
type textarea "Add details on how keeping in network [PERSON_NAME]"
type textarea "x"
type textarea "Add details on how keeping in network lower"
type textarea "x"
type textarea "Add details on how keeping in network lowers"
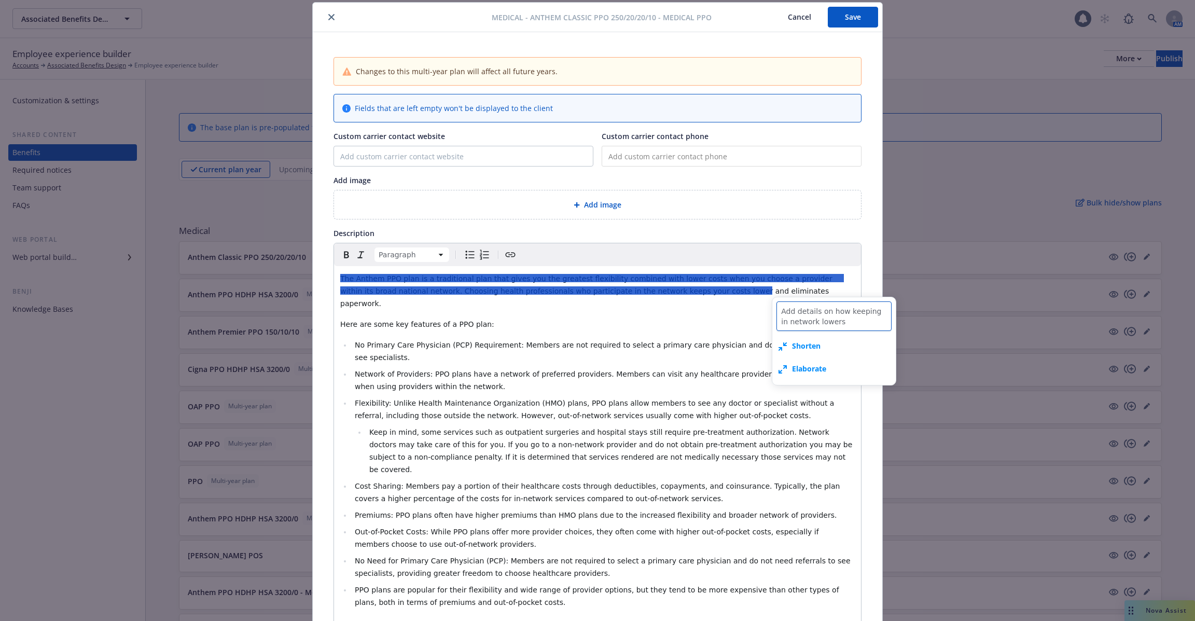
type textarea "x"
type textarea "Add details on how keeping in network lowers"
type textarea "x"
type textarea "Add details on how keeping in network lowers co"
type textarea "x"
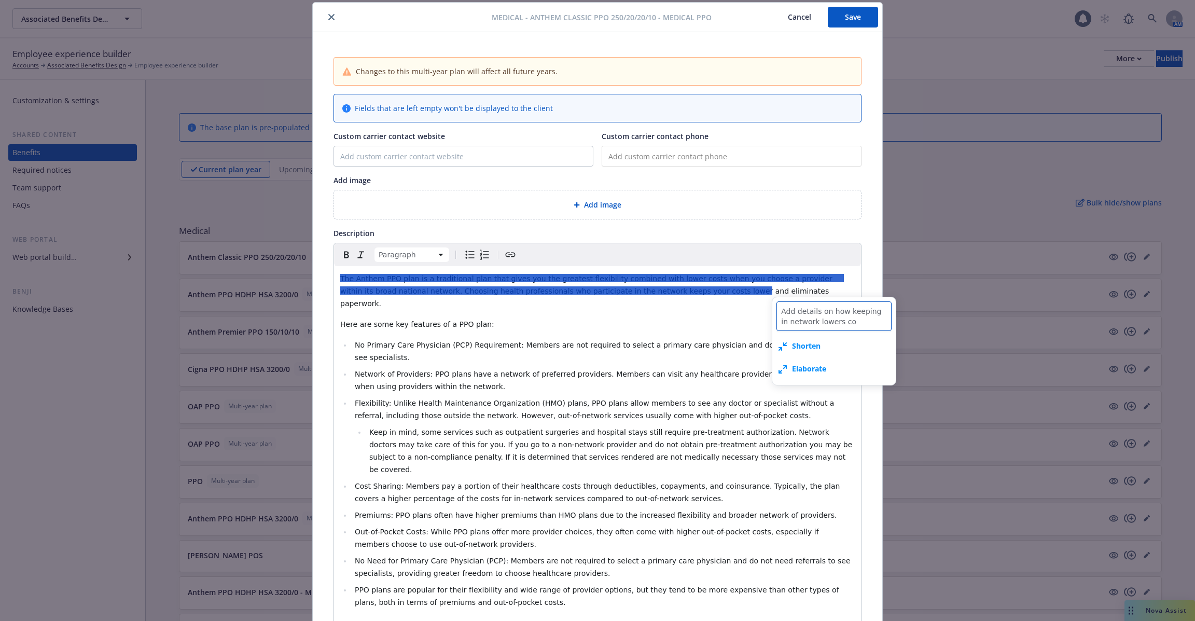
type textarea "Add details on how keeping in network lowers cos"
type textarea "x"
type textarea "Add details on how keeping in network lowers cost"
type textarea "x"
type textarea "Add details on how keeping in network lowers costs"
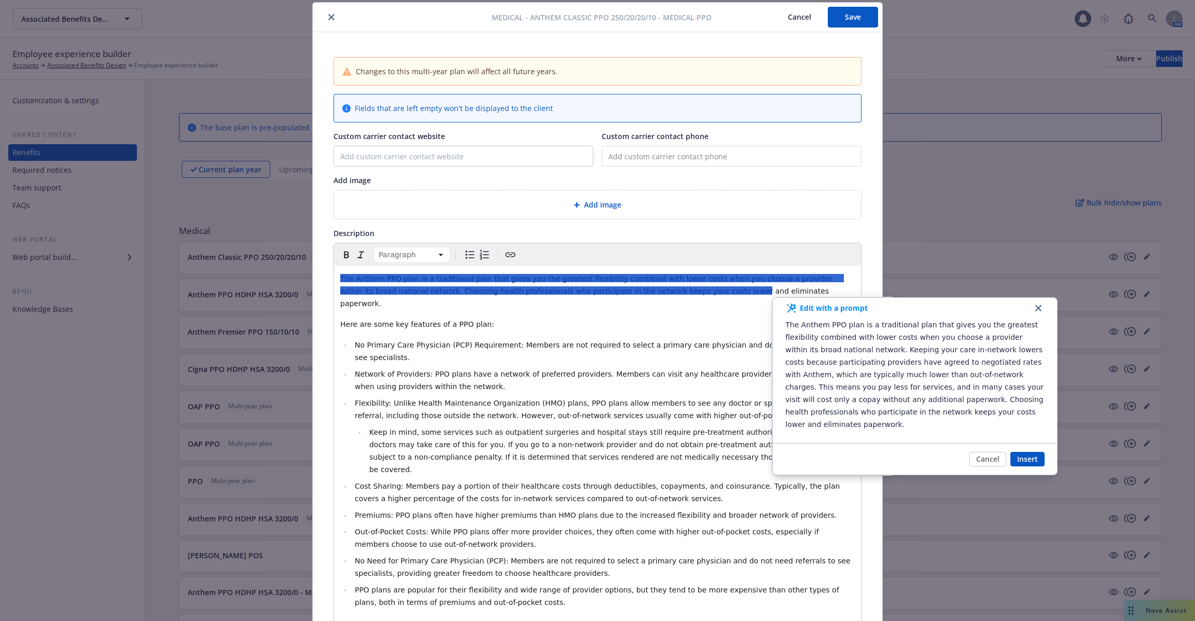
click at [582, 292] on span "The Anthem PPO plan is a traditional plan that gives you the greatest flexibili…" at bounding box center [587, 290] width 494 height 33
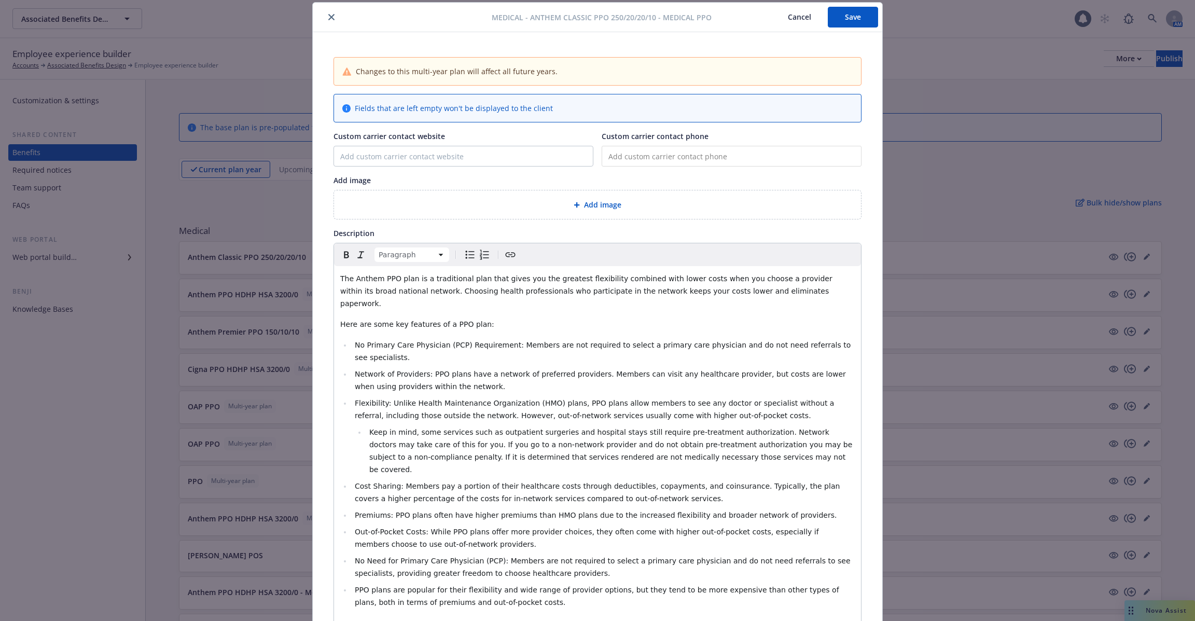
click at [574, 287] on span "The Anthem PPO plan is a traditional plan that gives you the greatest flexibili…" at bounding box center [587, 290] width 494 height 33
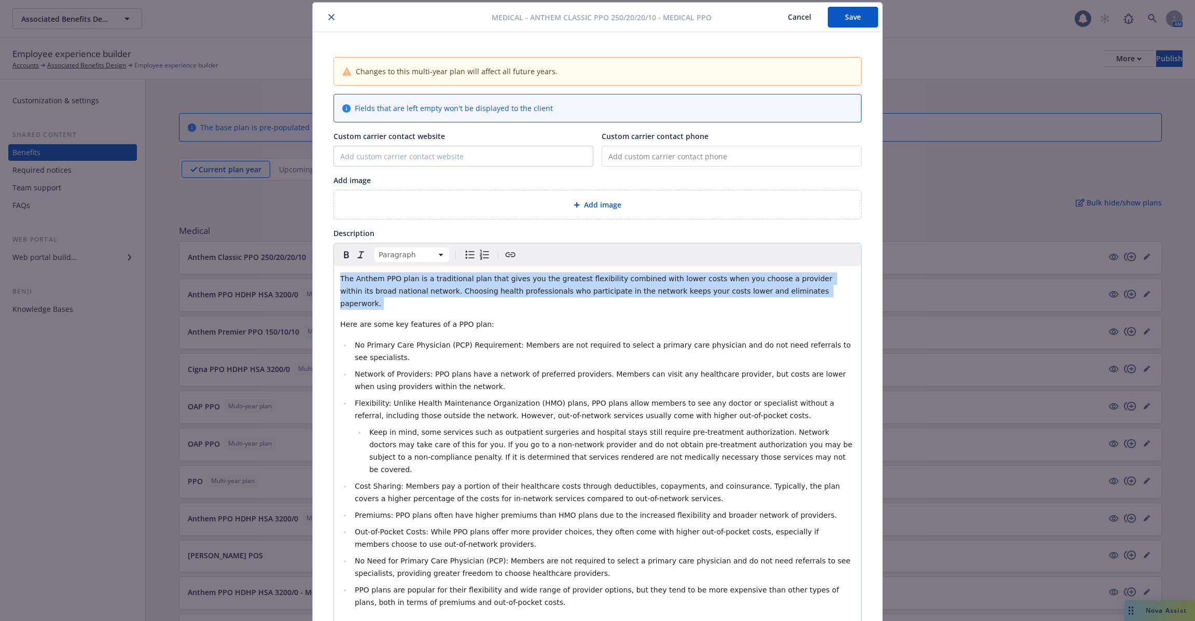
click at [574, 287] on span "The Anthem PPO plan is a traditional plan that gives you the greatest flexibili…" at bounding box center [587, 290] width 494 height 33
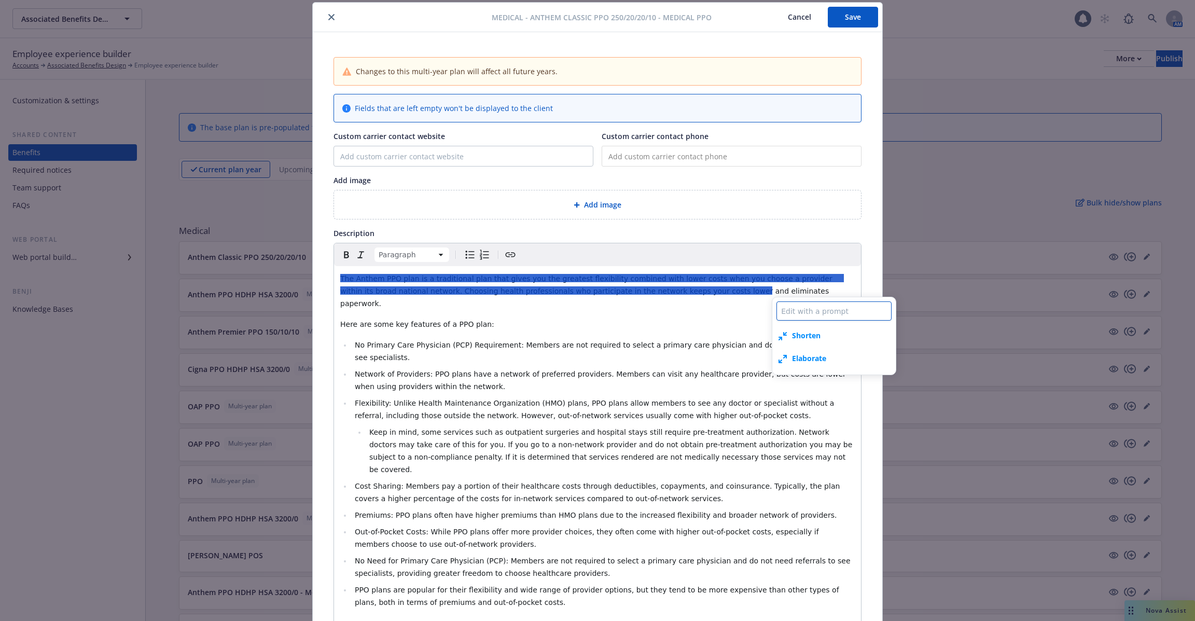
click at [813, 314] on textarea at bounding box center [833, 310] width 115 height 19
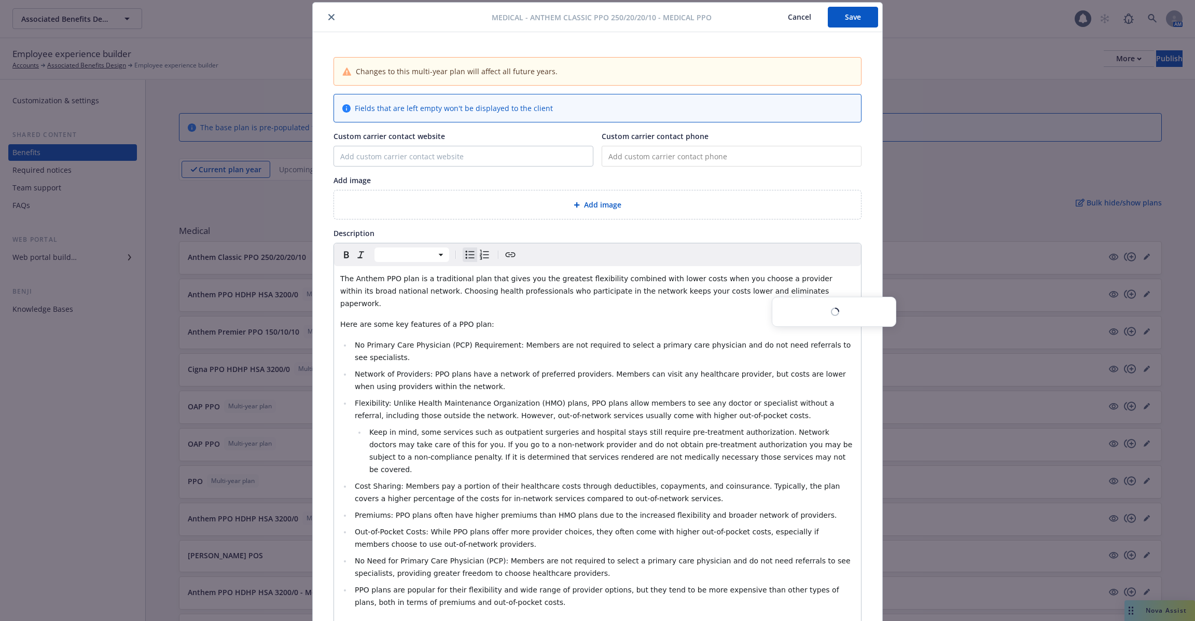
click at [435, 372] on span "Network of Providers: PPO plans have a network of preferred providers. Members …" at bounding box center [601, 380] width 493 height 21
click at [457, 511] on span "Premiums: PPO plans often have higher premiums than HMO plans due to the increa…" at bounding box center [596, 515] width 482 height 8
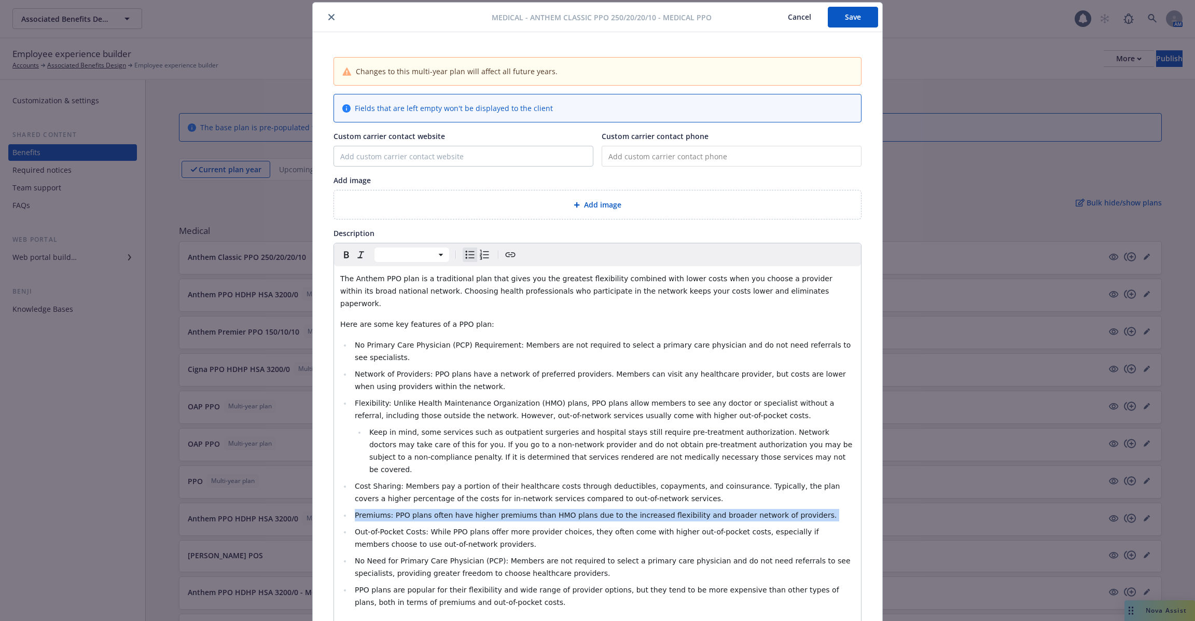
click at [457, 511] on span "Premiums: PPO plans often have higher premiums than HMO plans due to the increa…" at bounding box center [596, 515] width 482 height 8
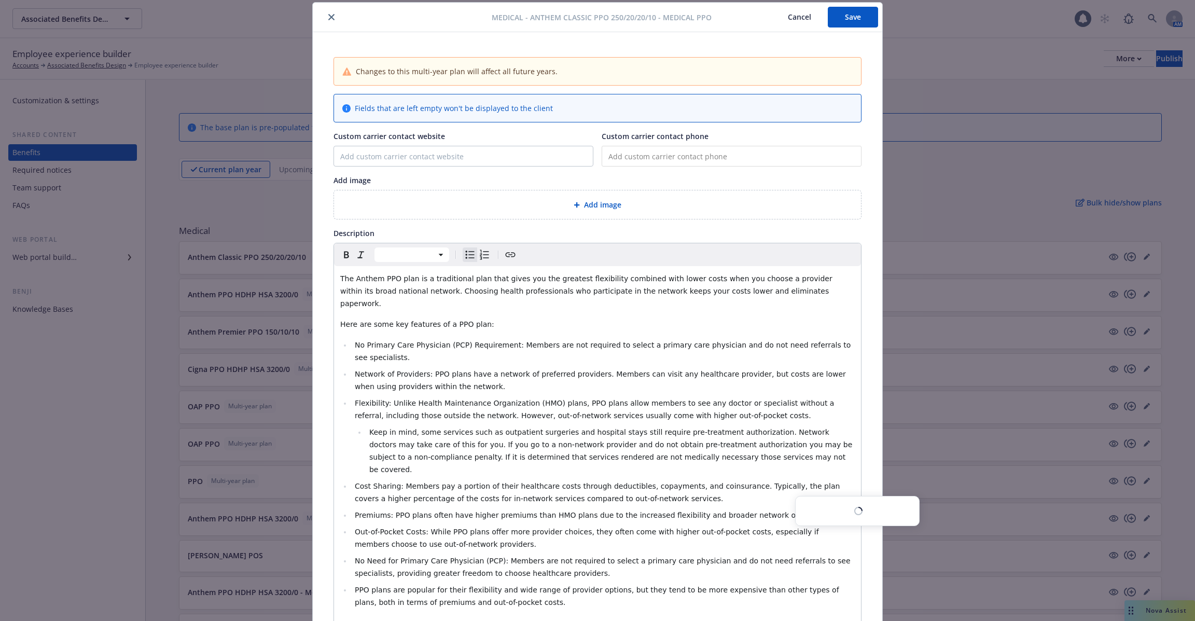
click at [470, 432] on span "Keep in mind, some services such as outpatient surgeries and hospital stays sti…" at bounding box center [611, 451] width 485 height 46
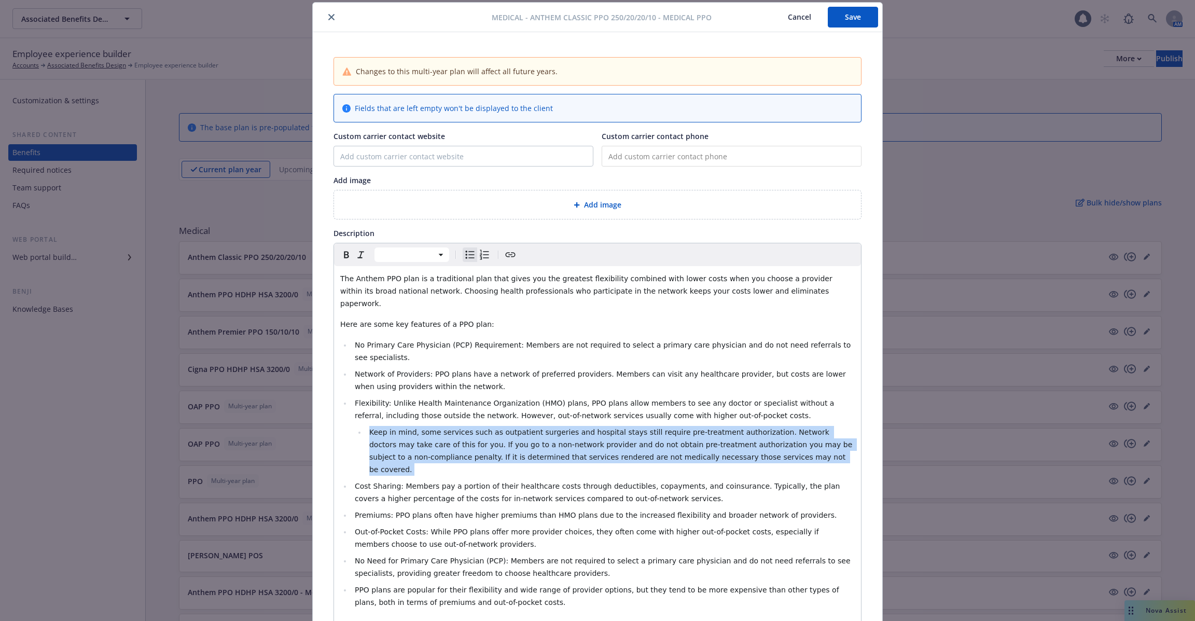
click at [470, 432] on span "Keep in mind, some services such as outpatient surgeries and hospital stays sti…" at bounding box center [611, 451] width 485 height 46
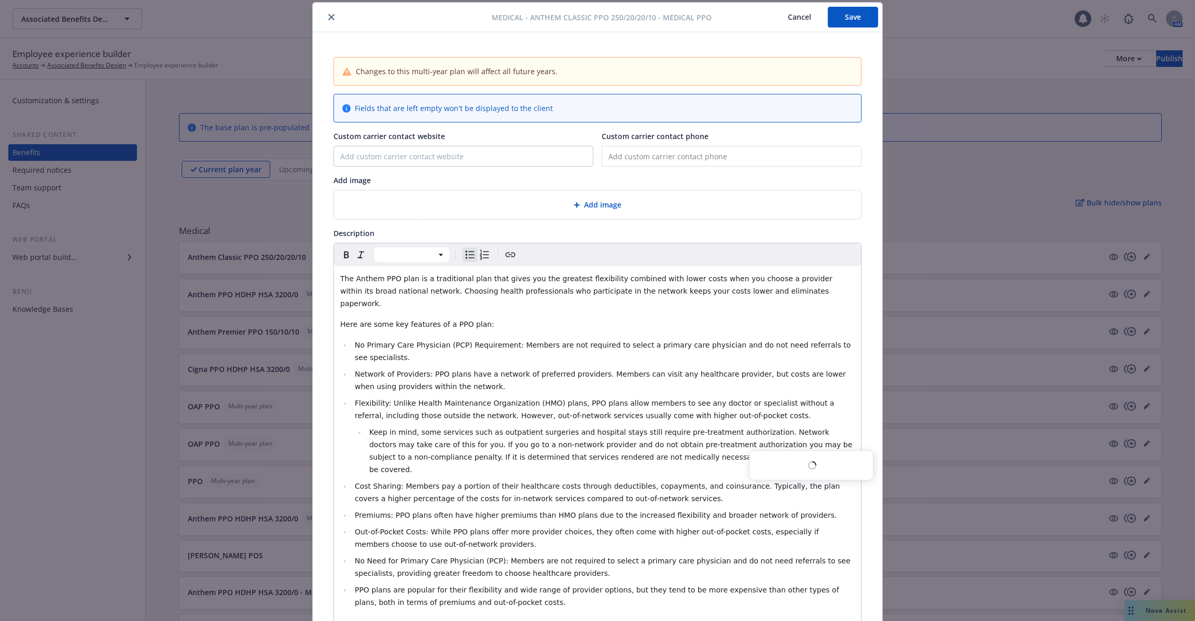
click at [448, 368] on li "Network of Providers: PPO plans have a network of preferred providers. Members …" at bounding box center [603, 380] width 503 height 25
